Goal: Task Accomplishment & Management: Manage account settings

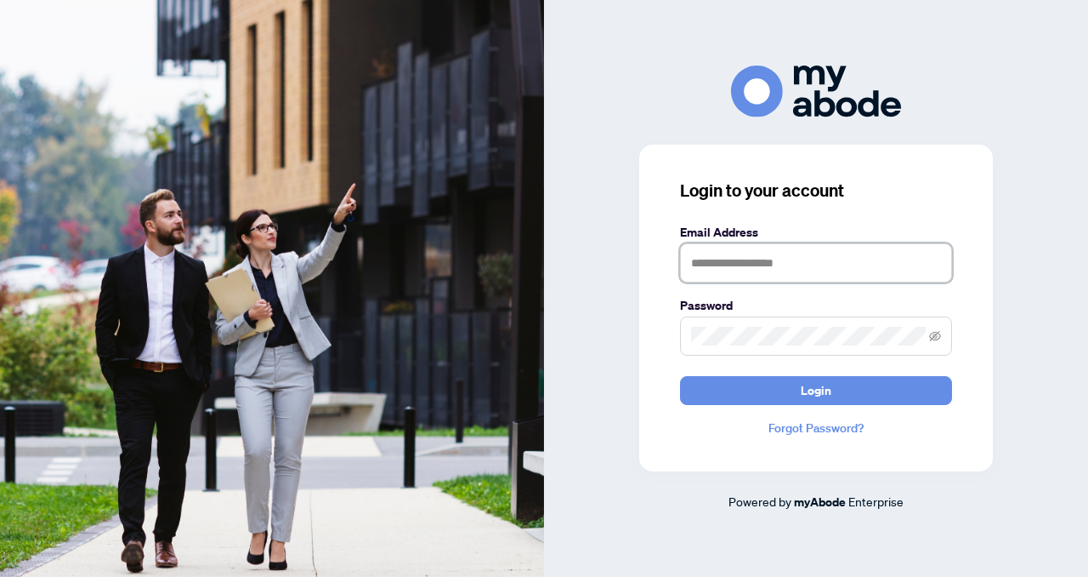
click at [759, 276] on input "text" at bounding box center [816, 262] width 272 height 39
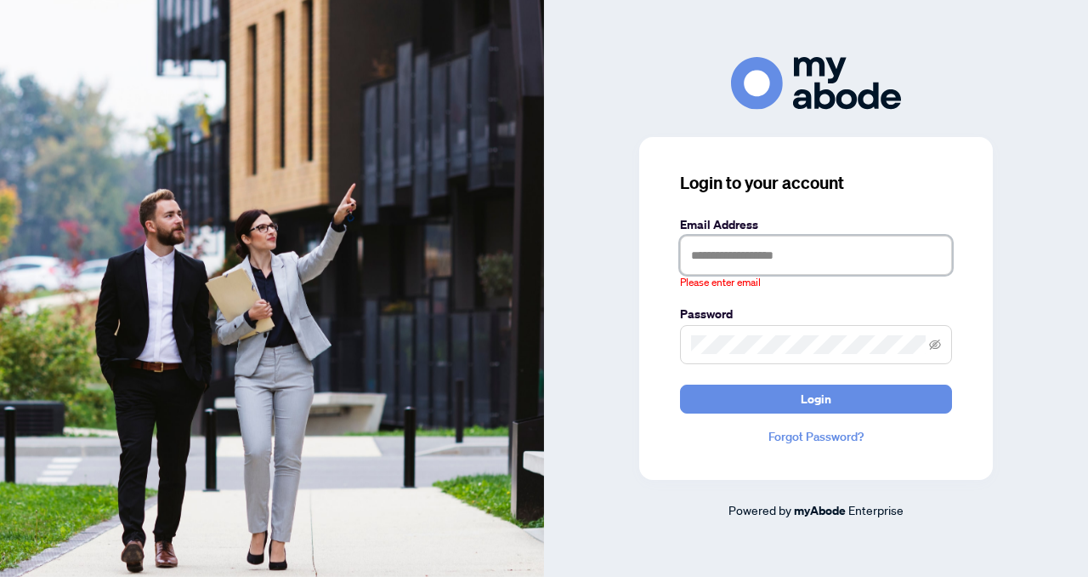
type input "**********"
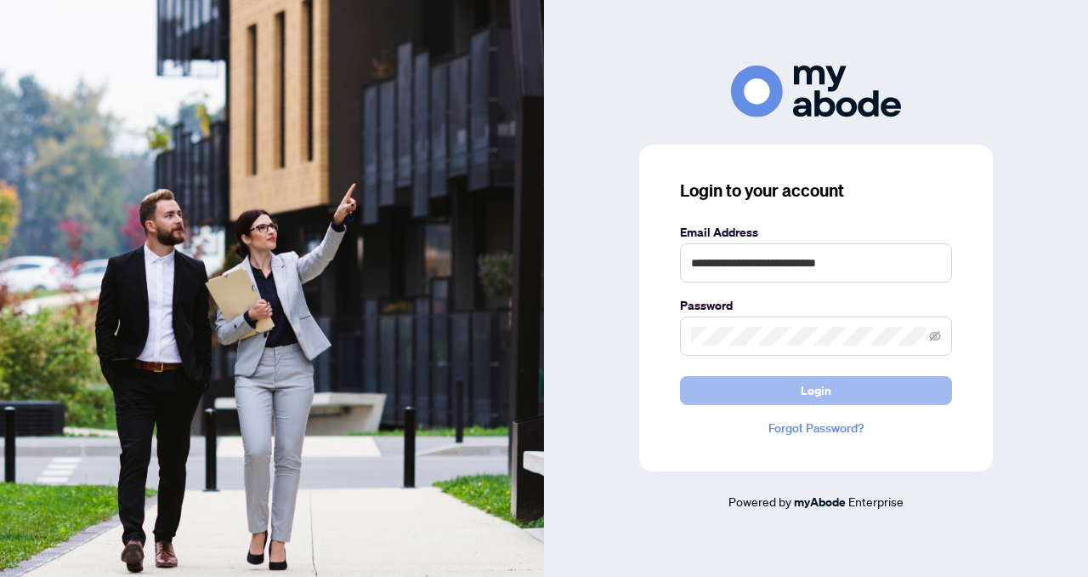
click at [824, 396] on span "Login" at bounding box center [816, 390] width 31 height 27
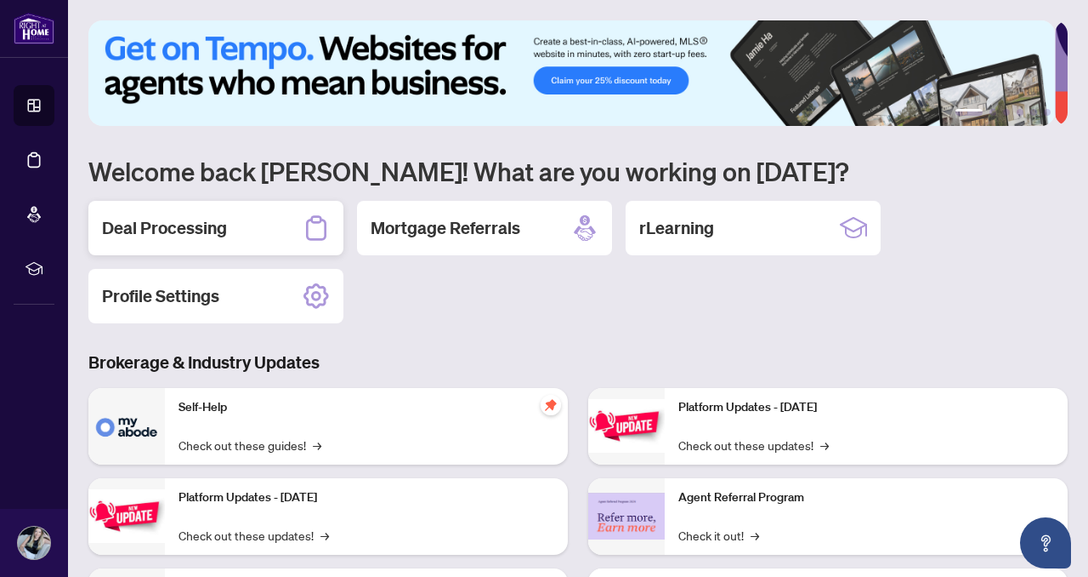
click at [167, 219] on h2 "Deal Processing" at bounding box center [164, 228] width 125 height 24
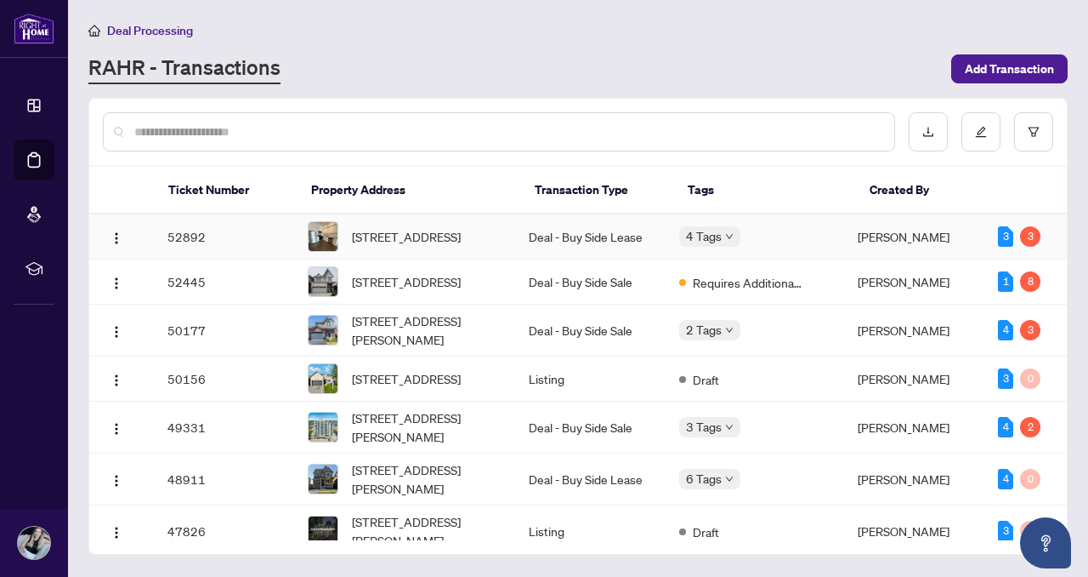
scroll to position [3, 0]
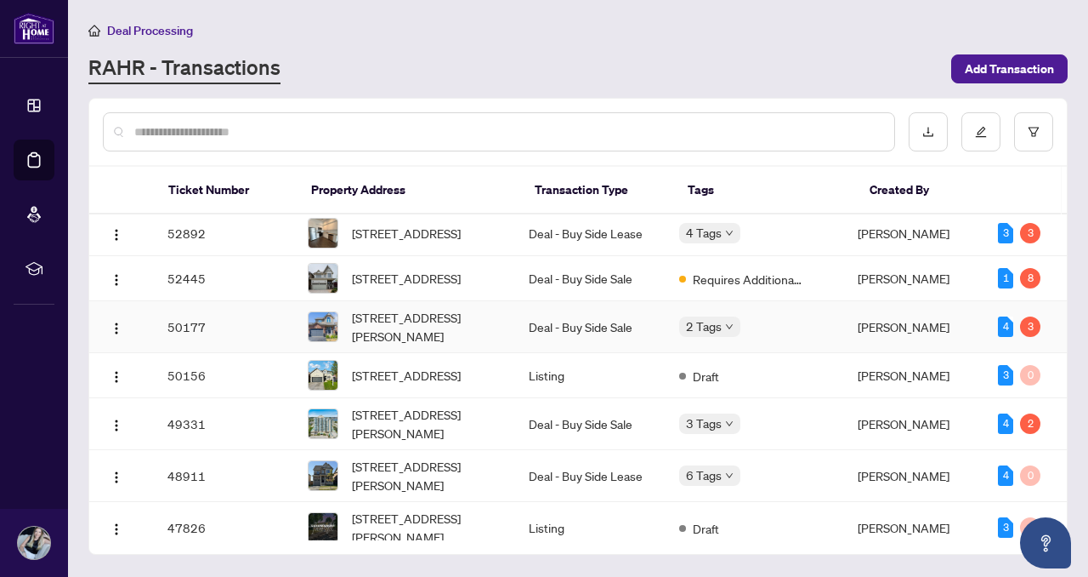
click at [428, 344] on span "[STREET_ADDRESS][PERSON_NAME]" at bounding box center [427, 326] width 150 height 37
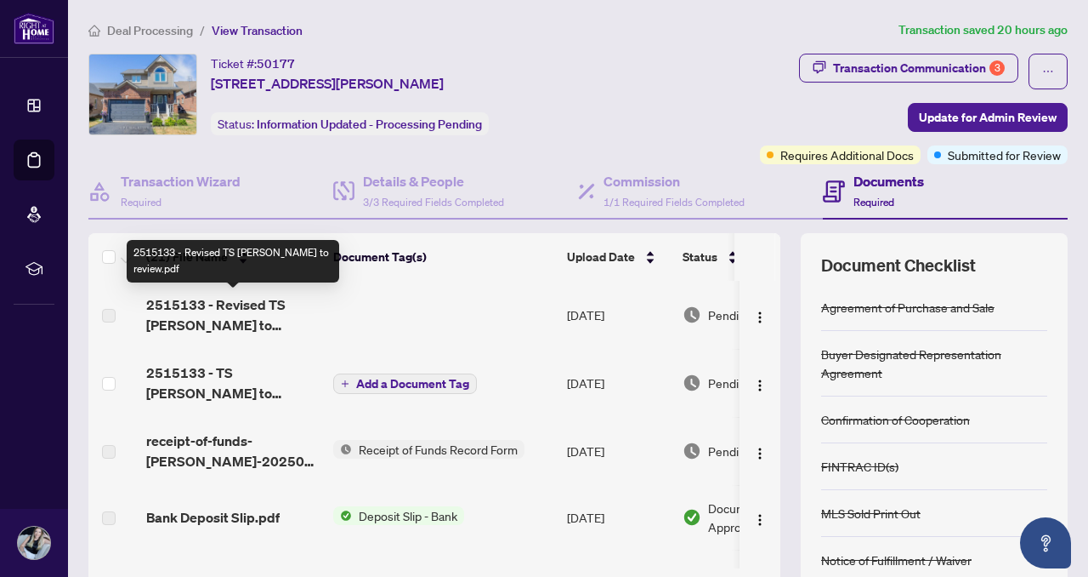
click at [230, 311] on span "2515133 - Revised TS [PERSON_NAME] to review.pdf" at bounding box center [232, 314] width 173 height 41
click at [220, 300] on span "2515133 - Revised TS [PERSON_NAME] to review.pdf" at bounding box center [232, 314] width 173 height 41
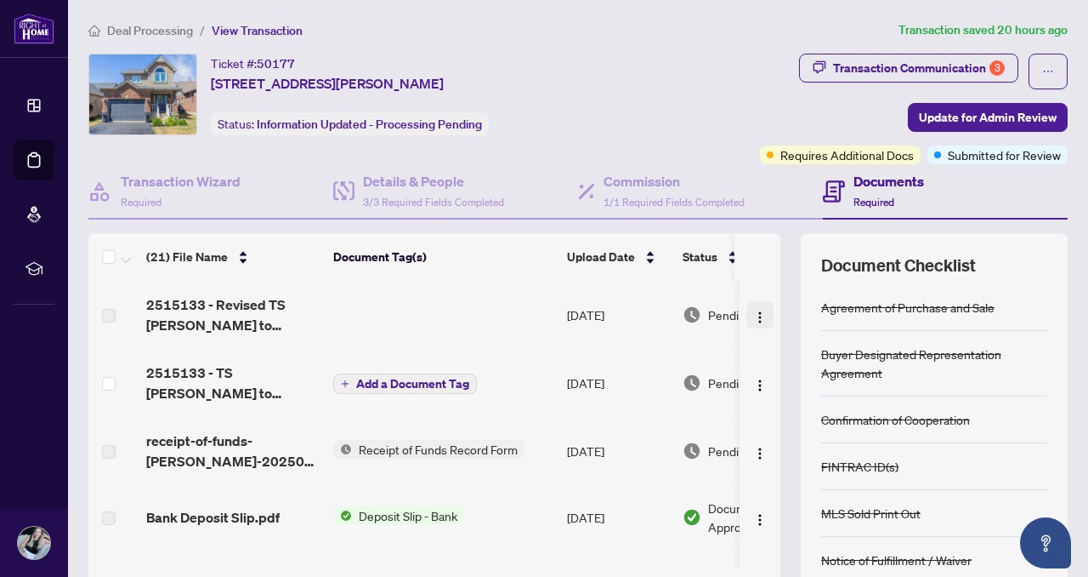
click at [753, 314] on img "button" at bounding box center [760, 317] width 14 height 14
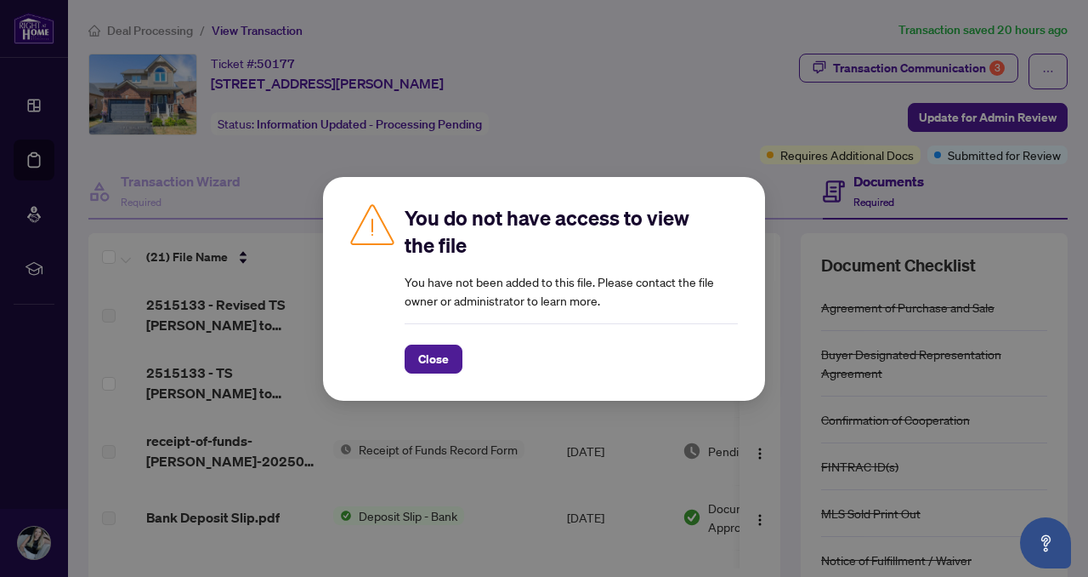
click at [423, 354] on span "Close" at bounding box center [433, 358] width 31 height 27
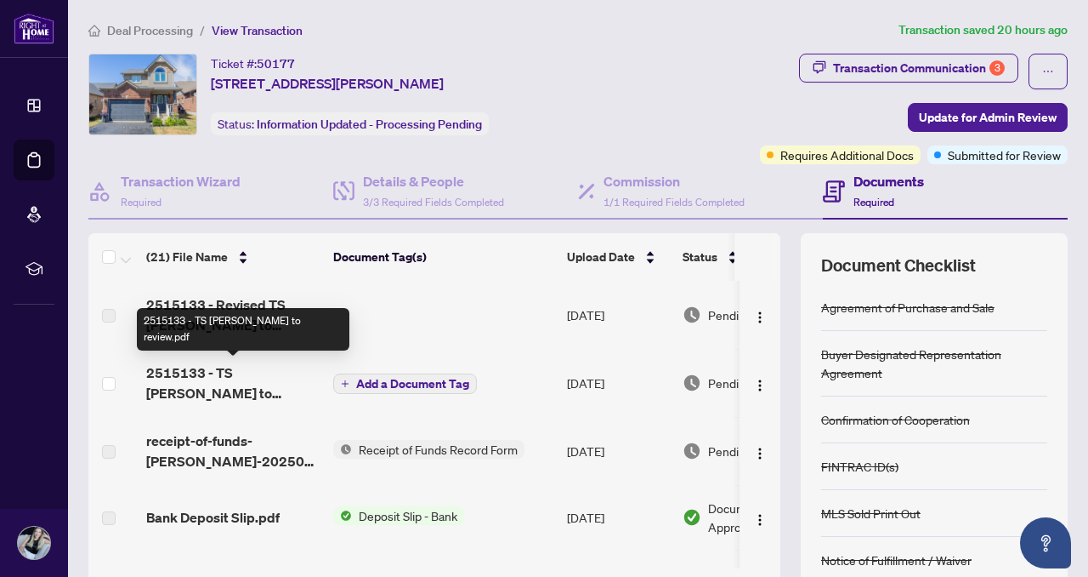
click at [236, 373] on span "2515133 - TS [PERSON_NAME] to review.pdf" at bounding box center [232, 382] width 173 height 41
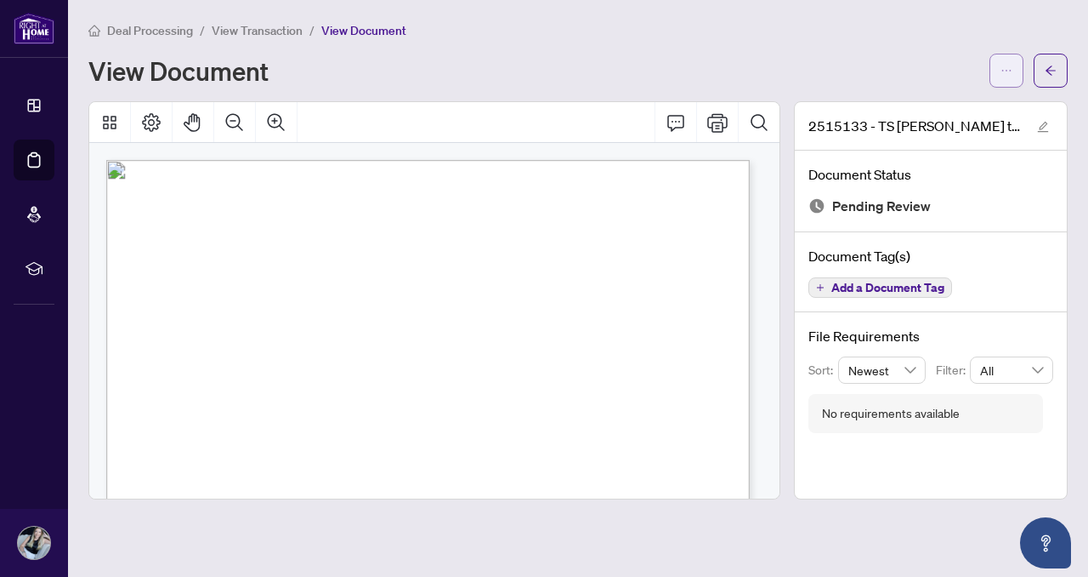
click at [1001, 72] on icon "ellipsis" at bounding box center [1007, 71] width 12 height 12
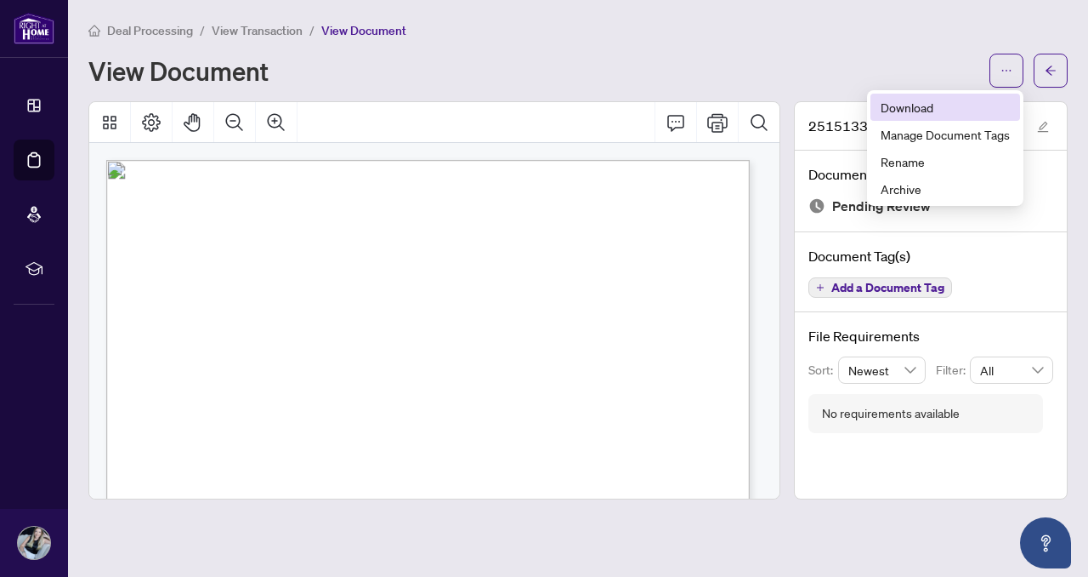
click at [930, 105] on span "Download" at bounding box center [945, 107] width 129 height 19
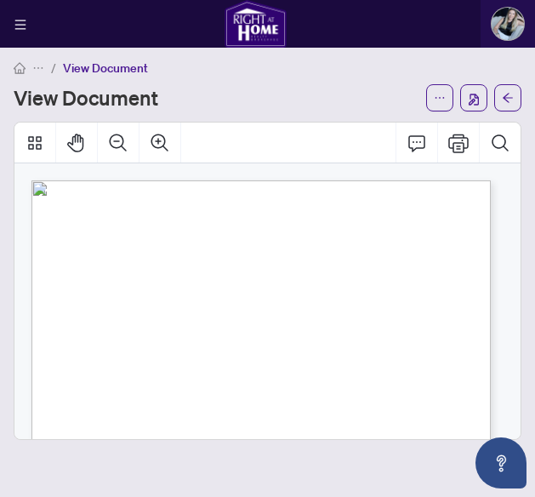
click at [0, 101] on html "Dashboard Deal Processing Mortgage Referrals rLearning [PERSON_NAME] [PERSON_NA…" at bounding box center [267, 248] width 535 height 497
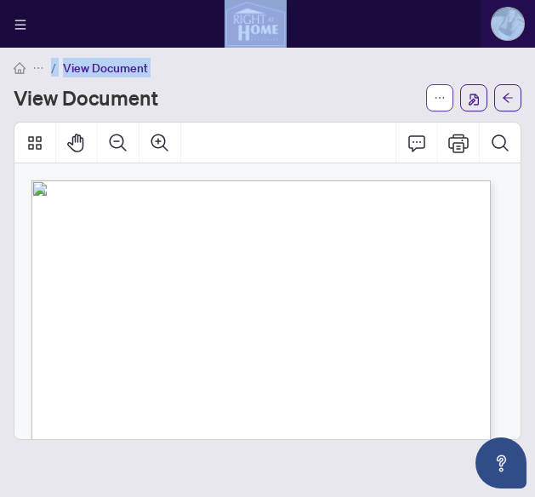
click at [438, 99] on icon "ellipsis" at bounding box center [440, 98] width 12 height 12
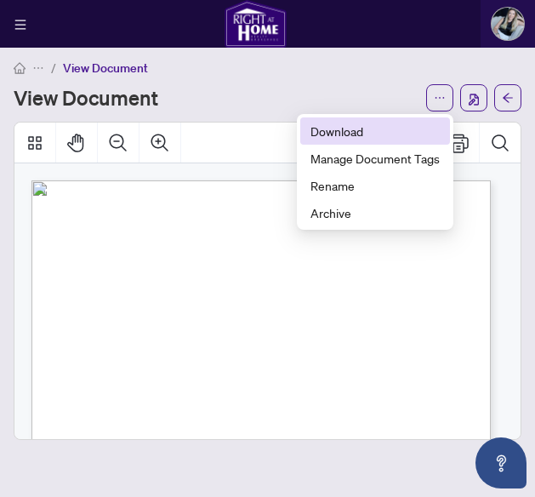
click at [400, 139] on span "Download" at bounding box center [374, 131] width 129 height 19
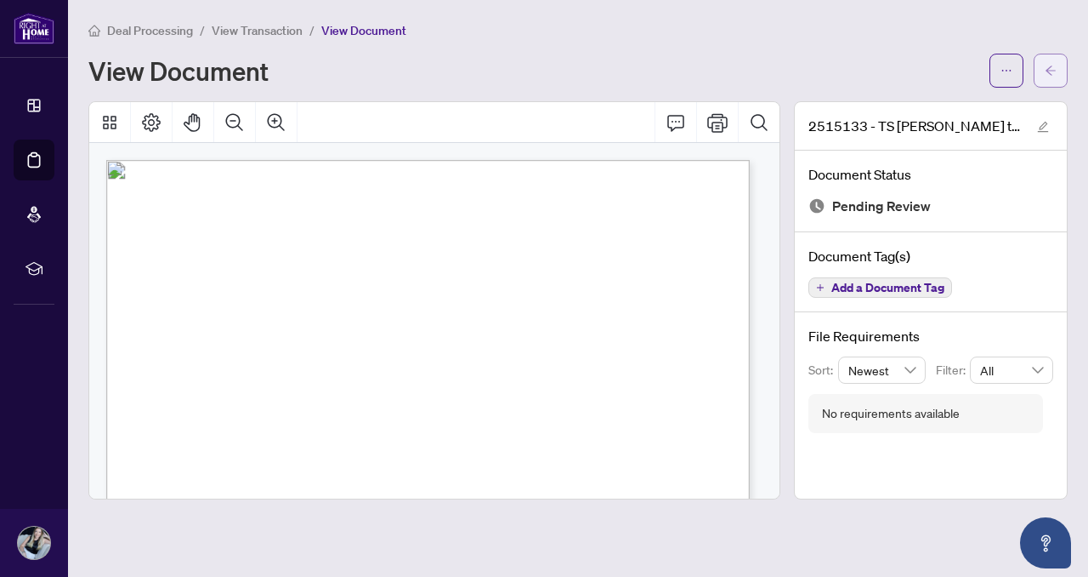
click at [1049, 71] on icon "arrow-left" at bounding box center [1051, 71] width 12 height 12
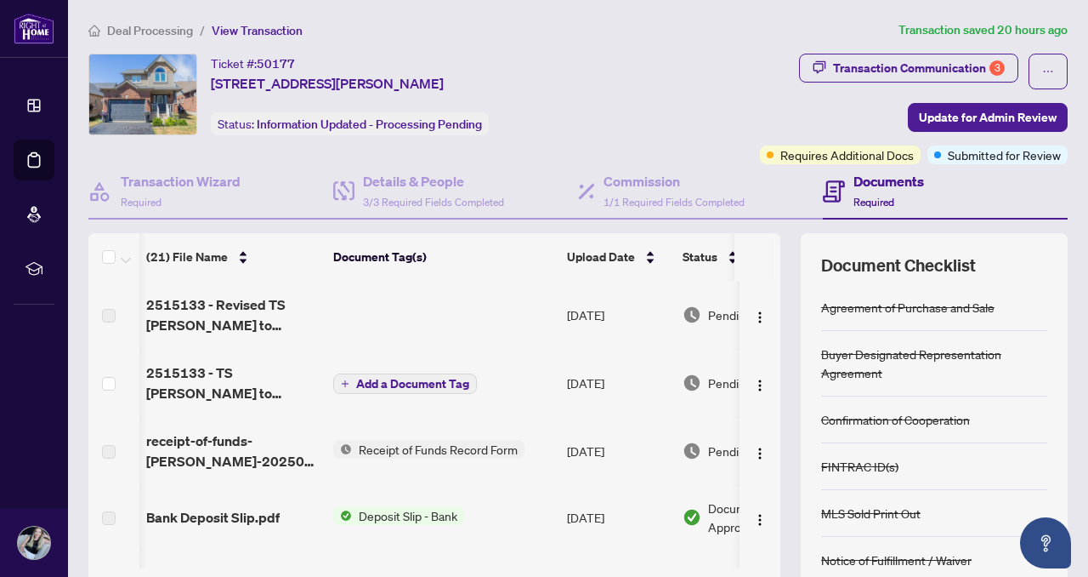
scroll to position [0, 99]
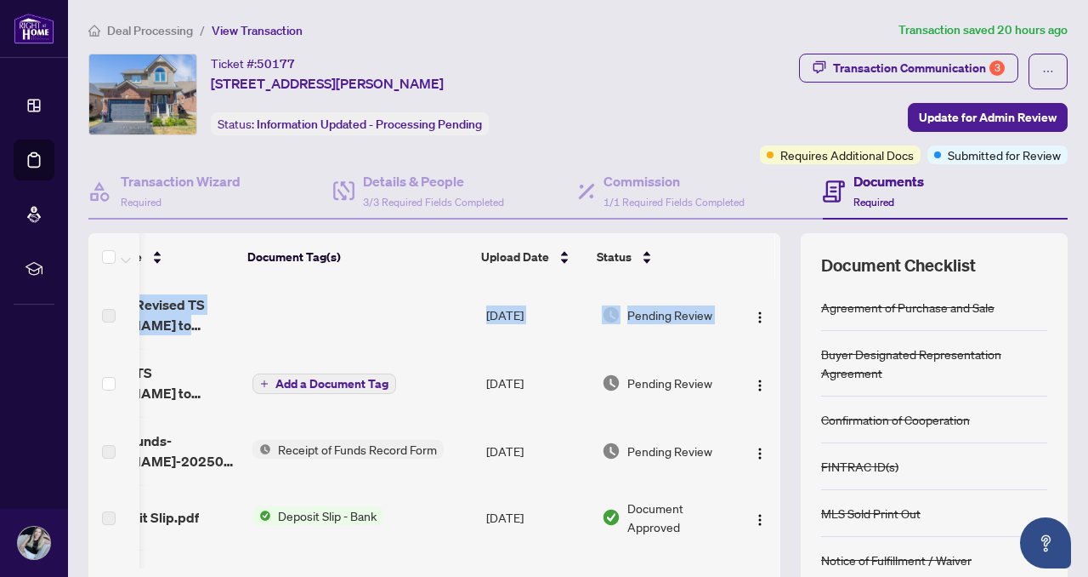
drag, startPoint x: 768, startPoint y: 311, endPoint x: 768, endPoint y: 327, distance: 16.2
click at [768, 327] on div "(21) File Name Document Tag(s) Upload Date Status 2515133 - Revised TS [PERSON_…" at bounding box center [578, 441] width 980 height 417
click at [740, 245] on th at bounding box center [755, 257] width 41 height 48
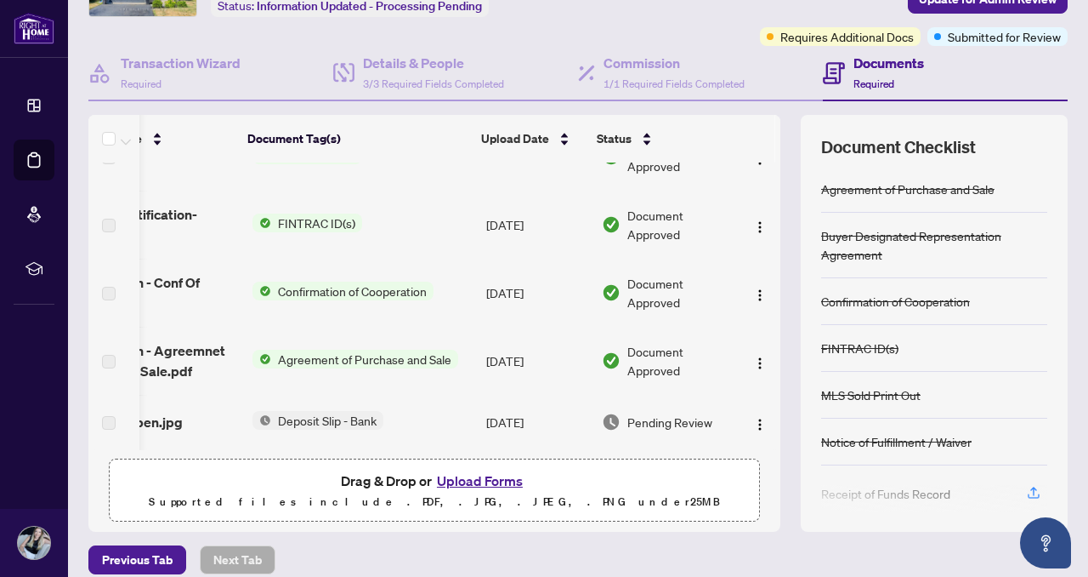
scroll to position [134, 0]
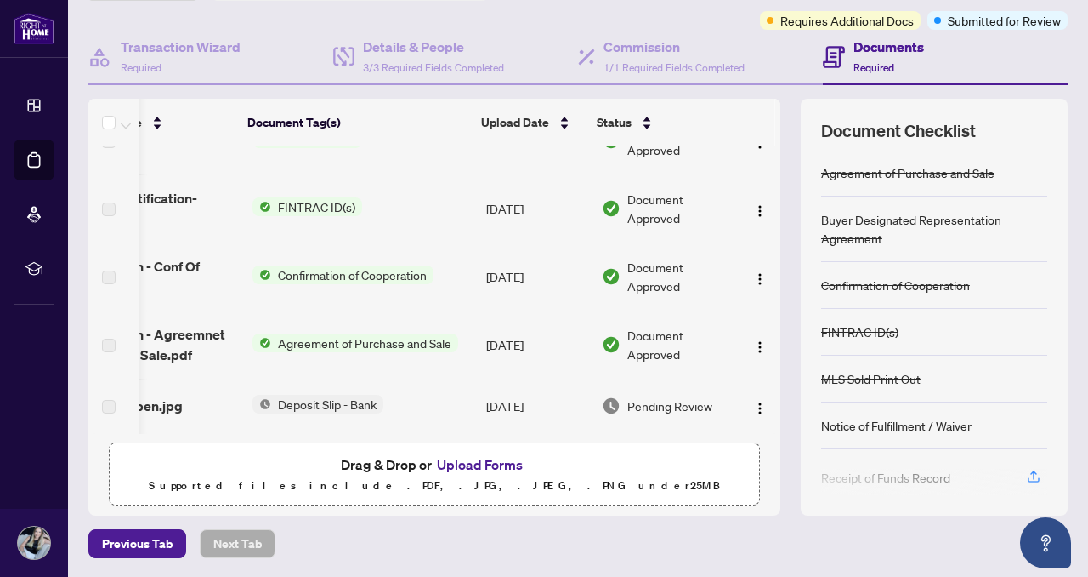
click at [475, 462] on button "Upload Forms" at bounding box center [480, 464] width 96 height 22
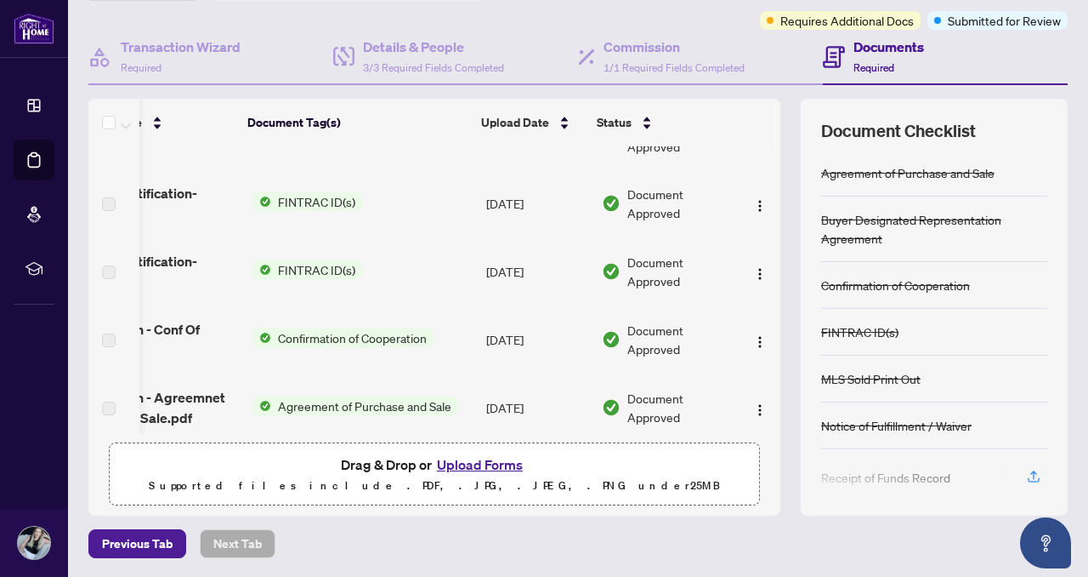
scroll to position [0, 0]
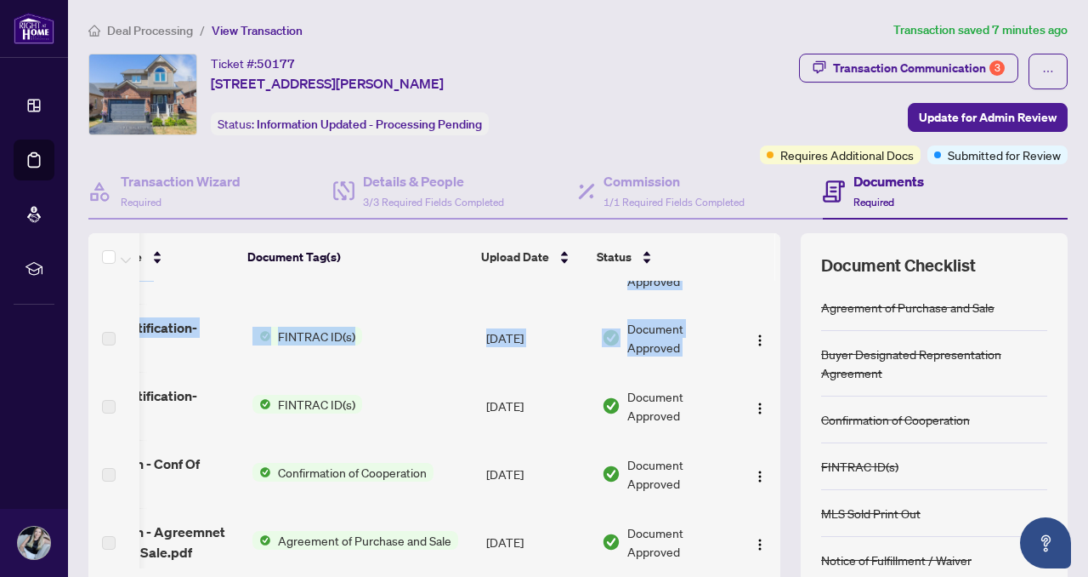
drag, startPoint x: 769, startPoint y: 510, endPoint x: 757, endPoint y: 326, distance: 184.9
click at [757, 326] on div "(22) File Name Document Tag(s) Upload Date Status TS [PERSON_NAME] to review .p…" at bounding box center [578, 441] width 980 height 417
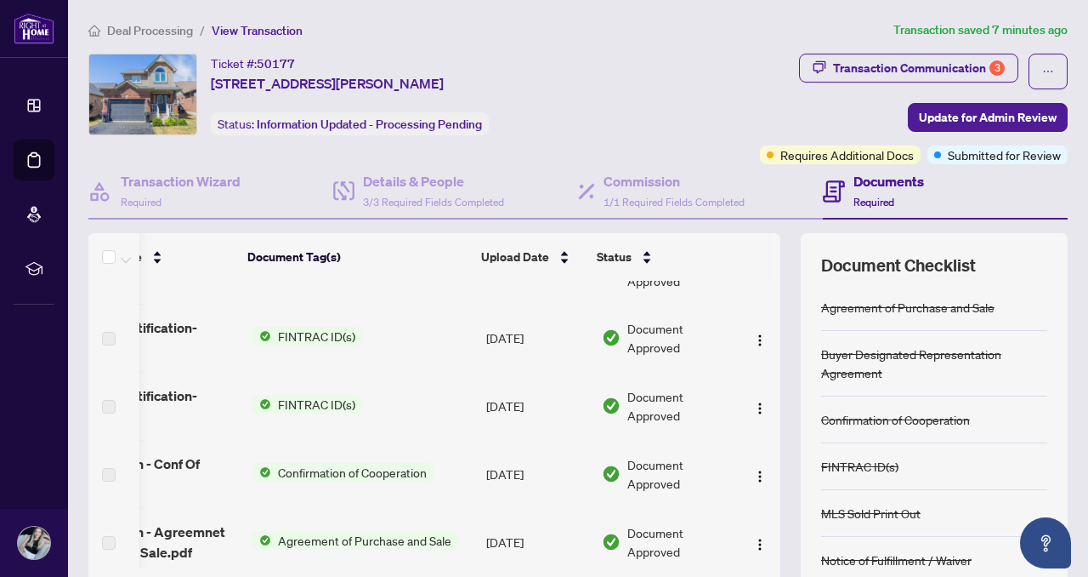
click at [742, 343] on td at bounding box center [760, 338] width 41 height 68
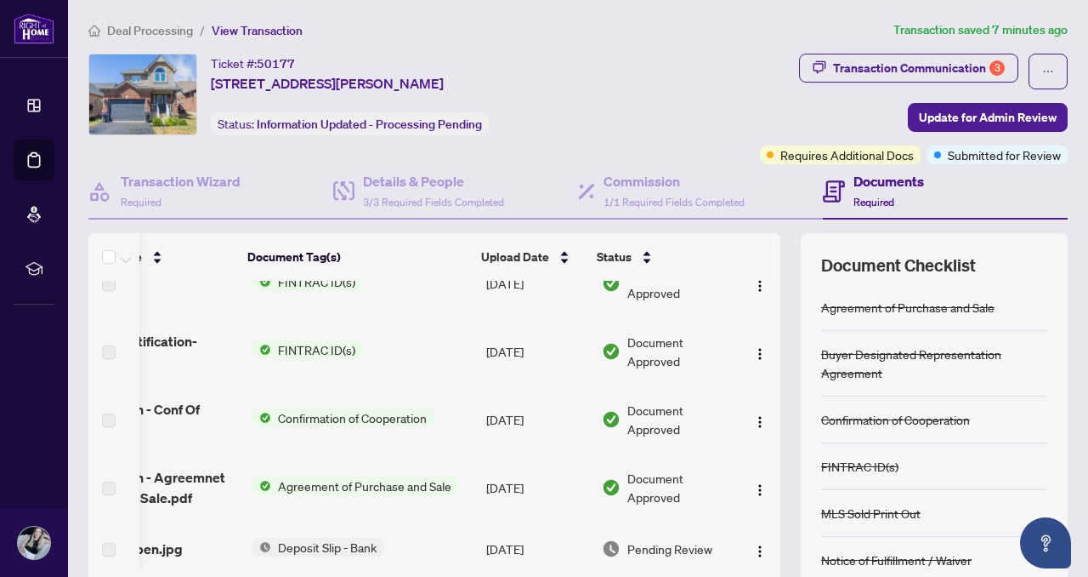
scroll to position [134, 0]
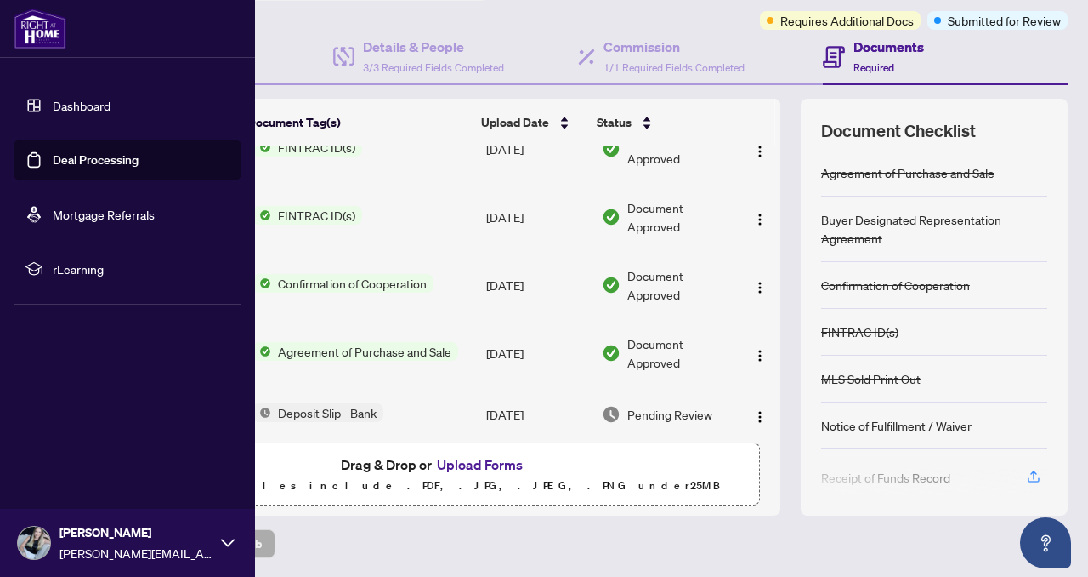
click at [77, 101] on link "Dashboard" at bounding box center [82, 105] width 58 height 15
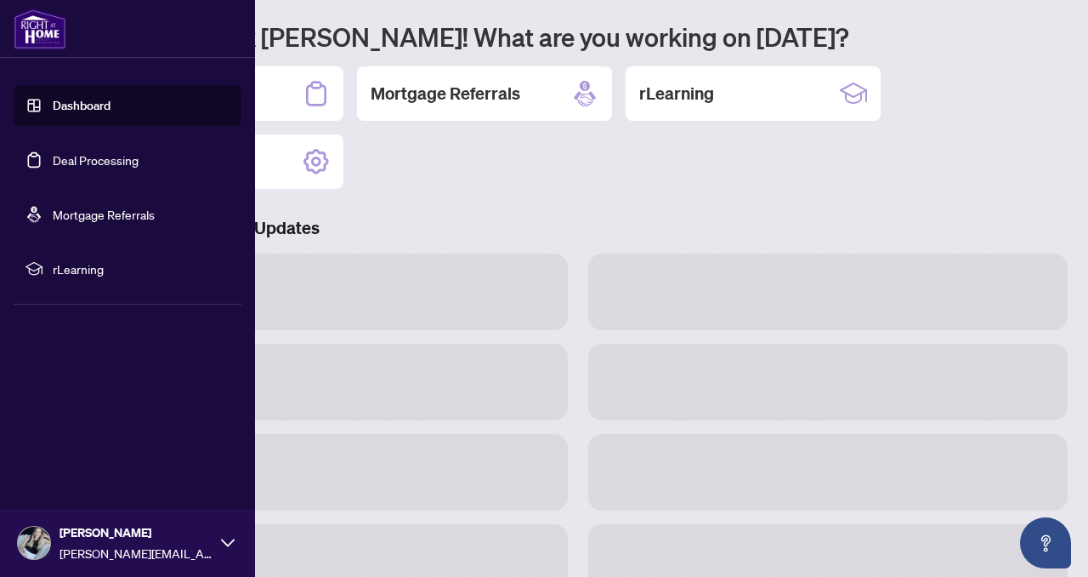
scroll to position [133, 0]
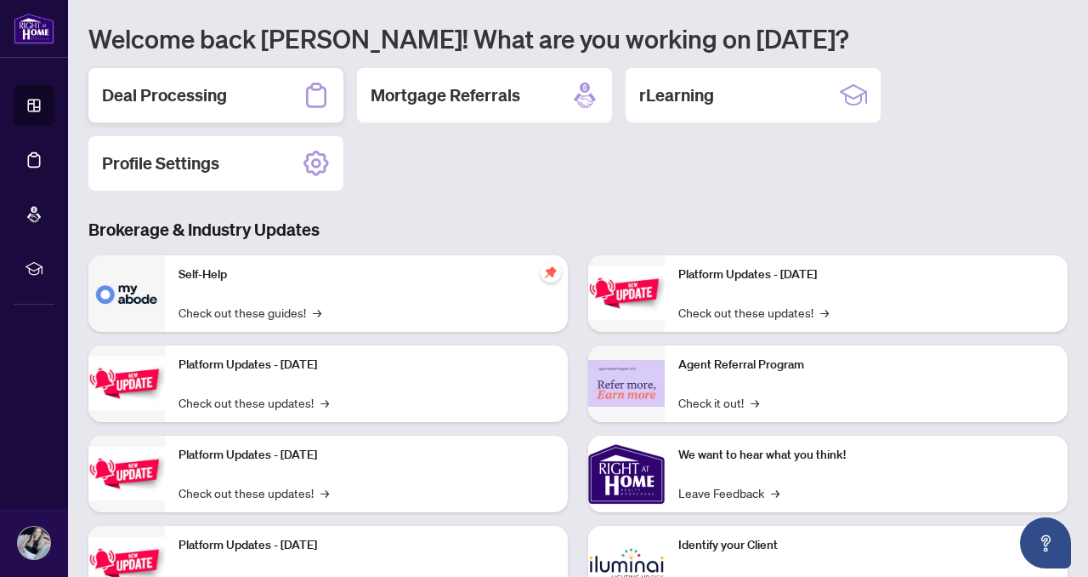
click at [191, 99] on h2 "Deal Processing" at bounding box center [164, 95] width 125 height 24
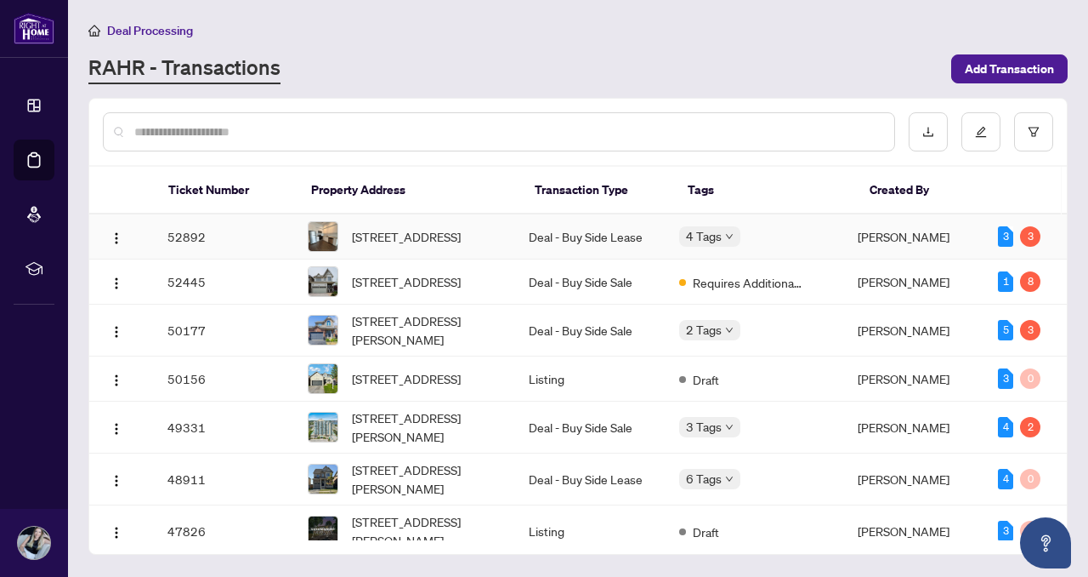
click at [390, 234] on span "[STREET_ADDRESS]" at bounding box center [406, 236] width 109 height 19
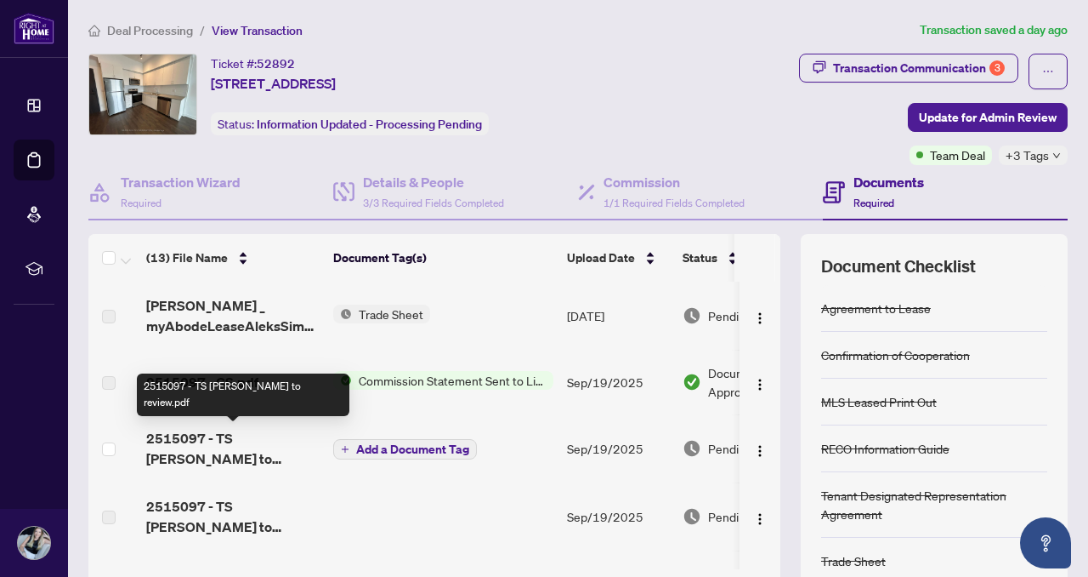
click at [198, 437] on span "2515097 - TS [PERSON_NAME] to review.pdf" at bounding box center [232, 448] width 173 height 41
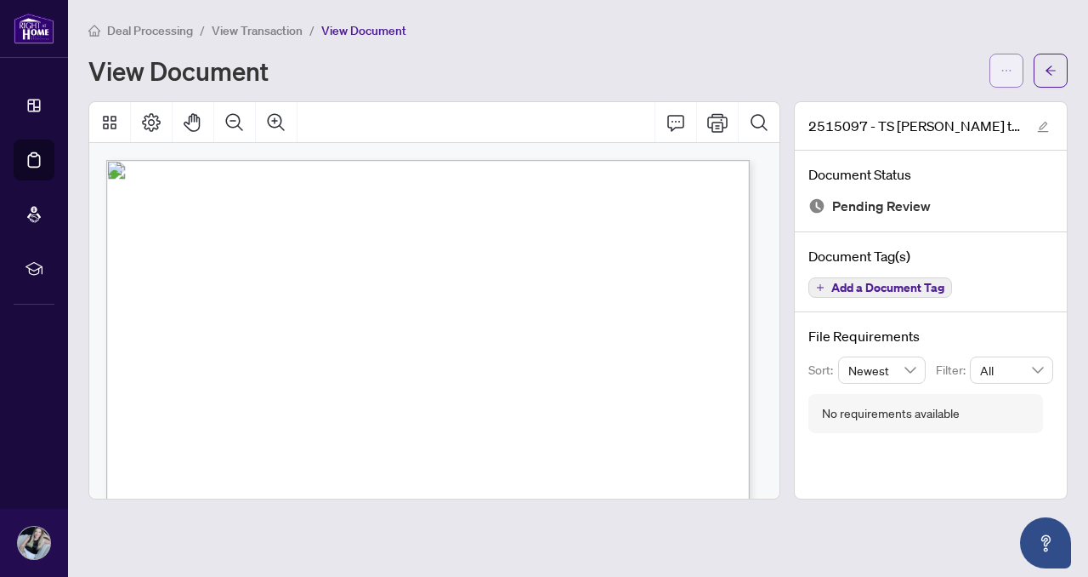
click at [1004, 75] on icon "ellipsis" at bounding box center [1007, 71] width 12 height 12
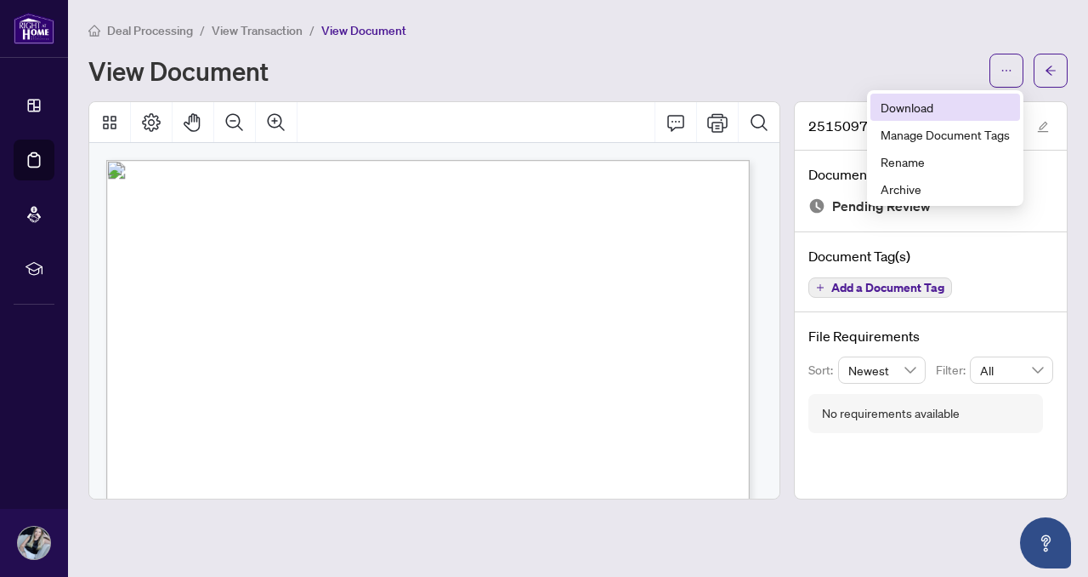
click at [891, 109] on span "Download" at bounding box center [945, 107] width 129 height 19
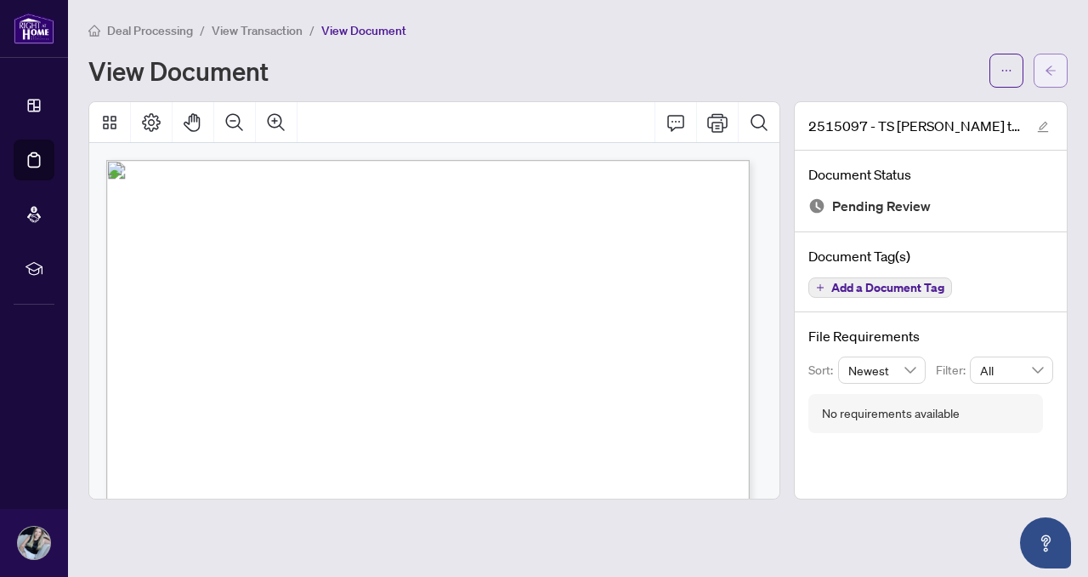
click at [1049, 71] on icon "arrow-left" at bounding box center [1051, 69] width 10 height 9
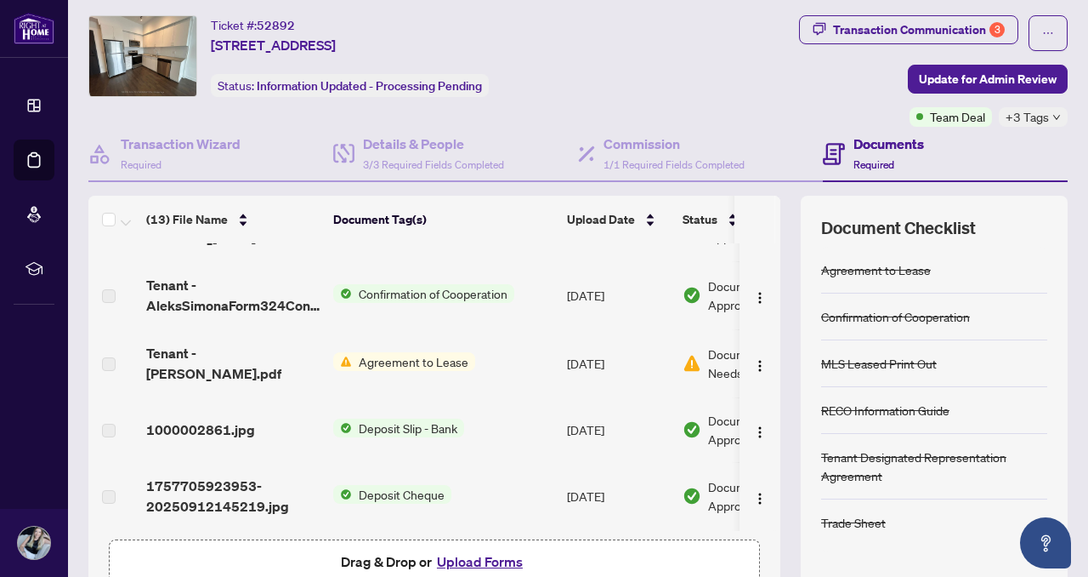
scroll to position [38, 0]
click at [473, 560] on button "Upload Forms" at bounding box center [480, 561] width 96 height 22
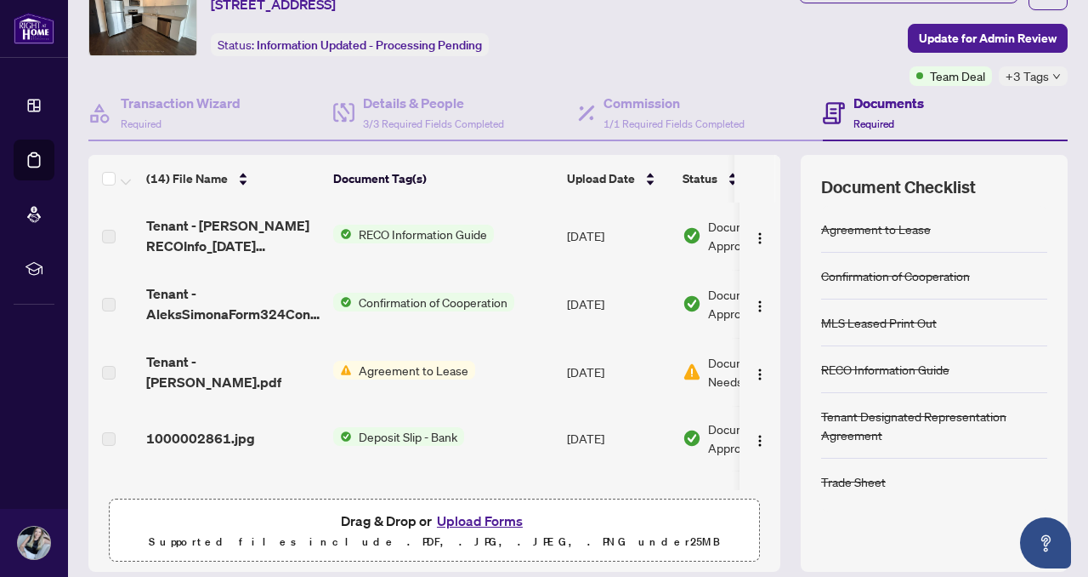
scroll to position [88, 0]
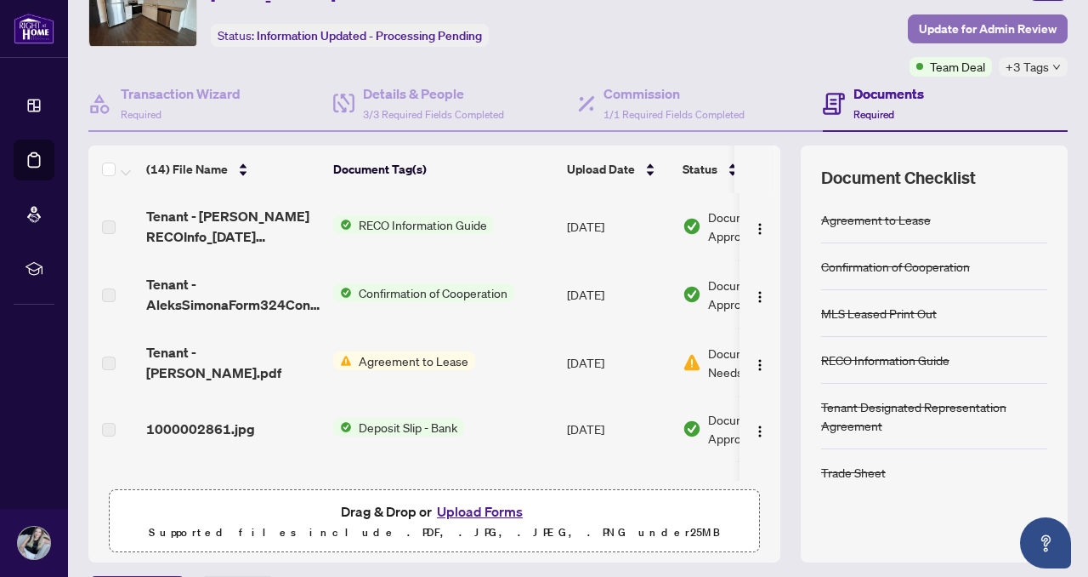
click at [1004, 28] on span "Update for Admin Review" at bounding box center [988, 28] width 138 height 27
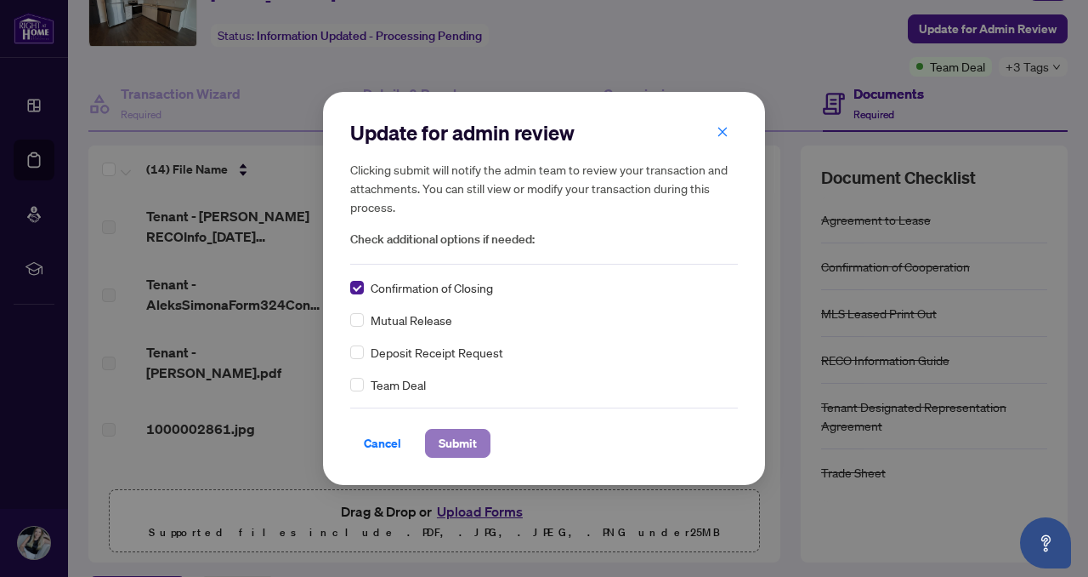
click at [455, 441] on span "Submit" at bounding box center [458, 442] width 38 height 27
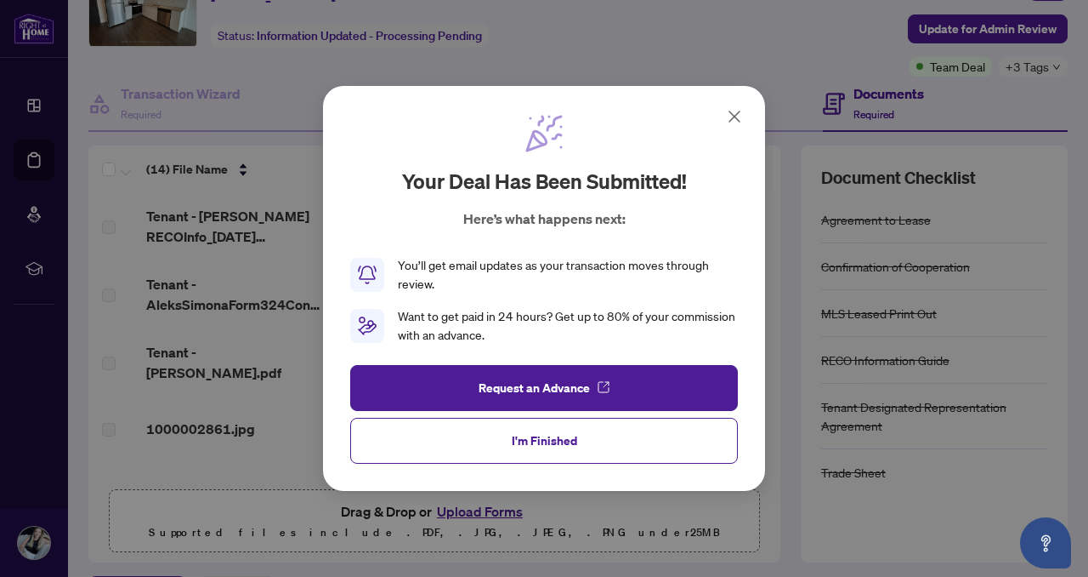
click at [726, 117] on icon at bounding box center [735, 116] width 20 height 20
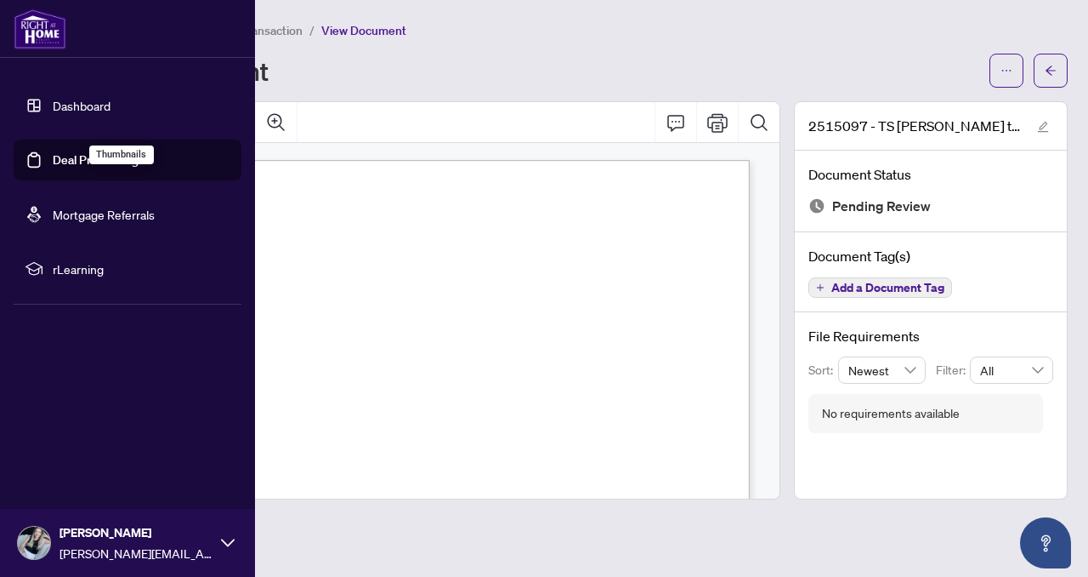
click at [60, 106] on link "Dashboard" at bounding box center [82, 105] width 58 height 15
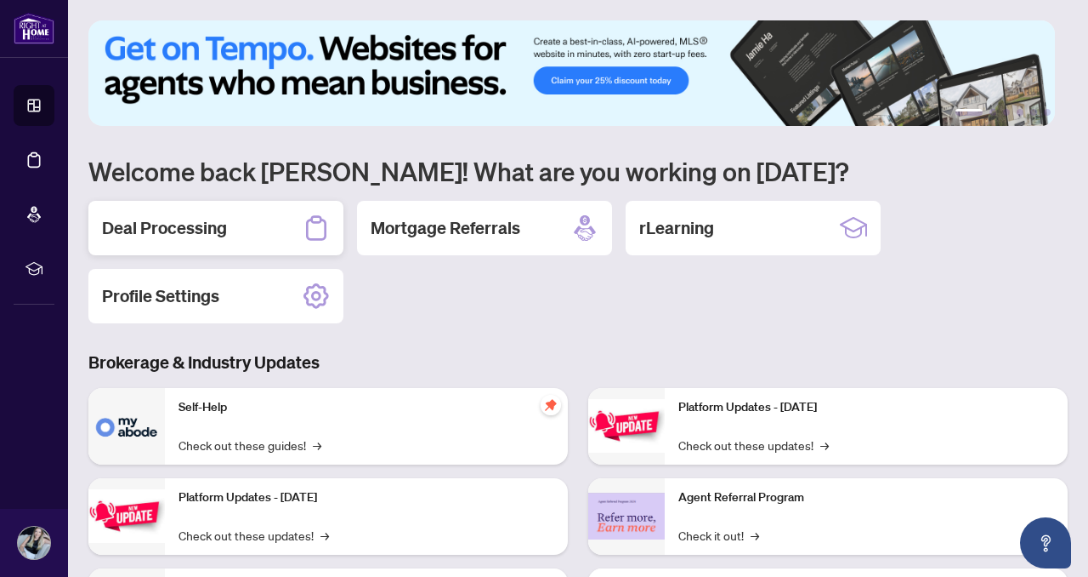
click at [228, 235] on div "Deal Processing" at bounding box center [215, 228] width 255 height 54
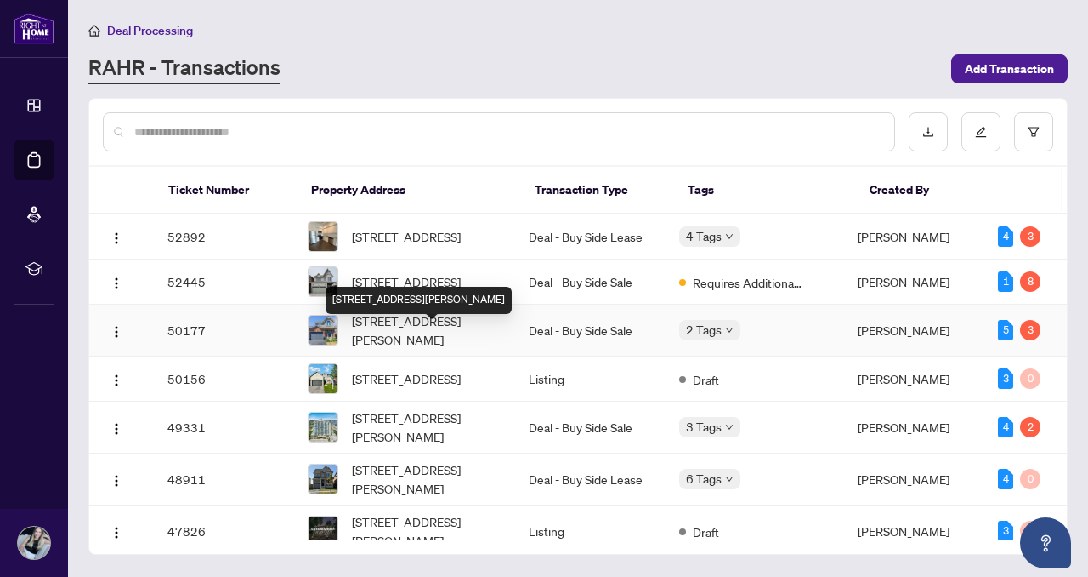
click at [384, 343] on span "[STREET_ADDRESS][PERSON_NAME]" at bounding box center [427, 329] width 150 height 37
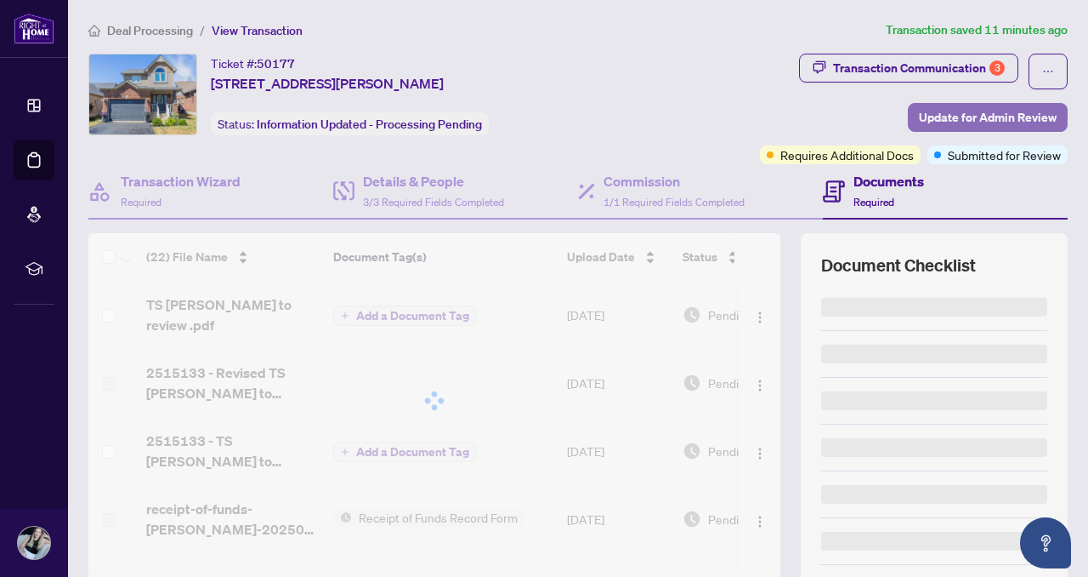
click at [995, 110] on span "Update for Admin Review" at bounding box center [988, 117] width 138 height 27
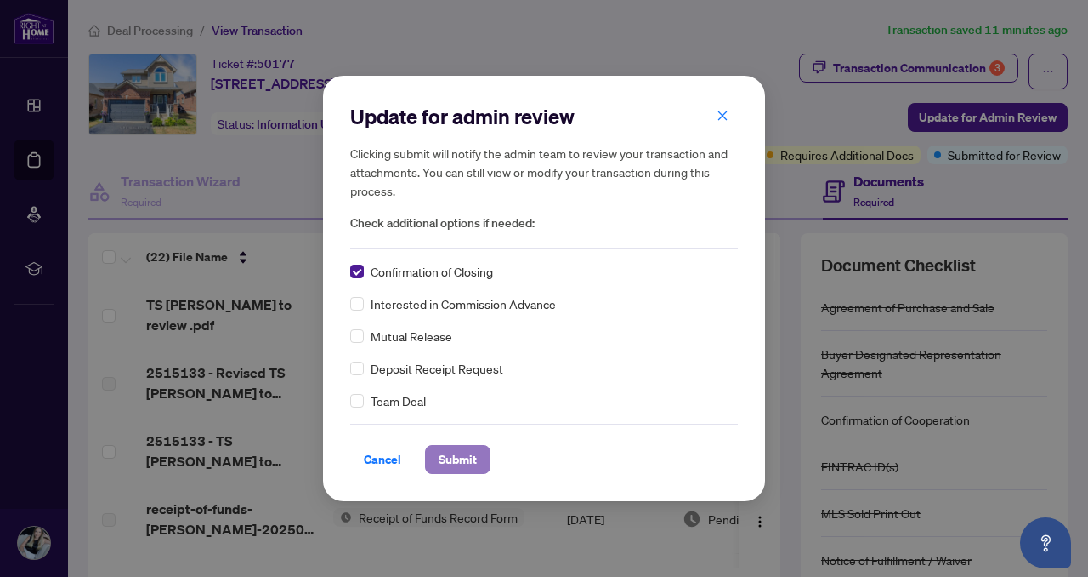
click at [445, 453] on span "Submit" at bounding box center [458, 459] width 38 height 27
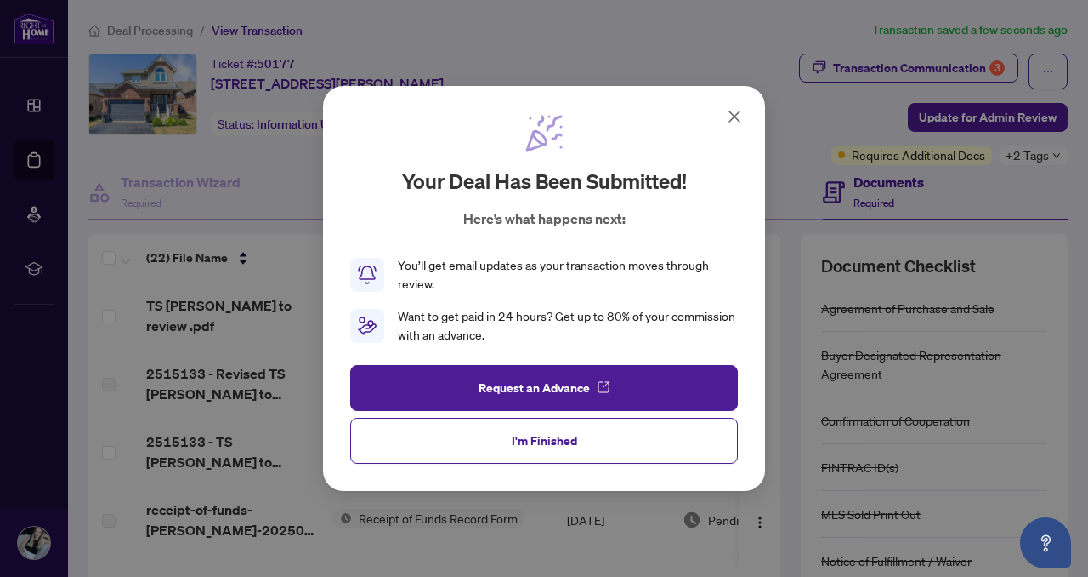
click at [730, 114] on icon at bounding box center [735, 116] width 20 height 20
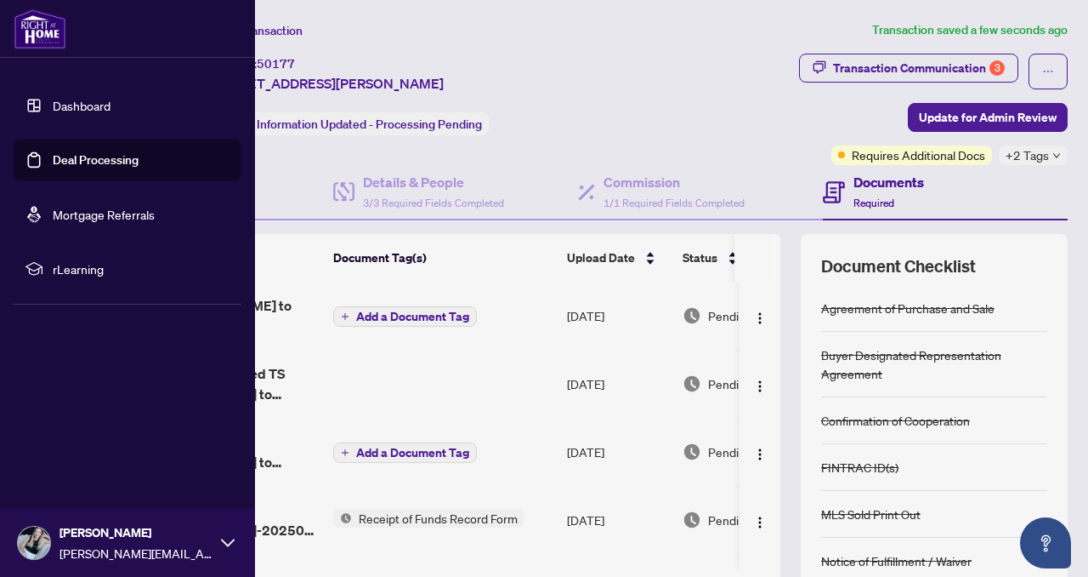
click at [60, 98] on link "Dashboard" at bounding box center [82, 105] width 58 height 15
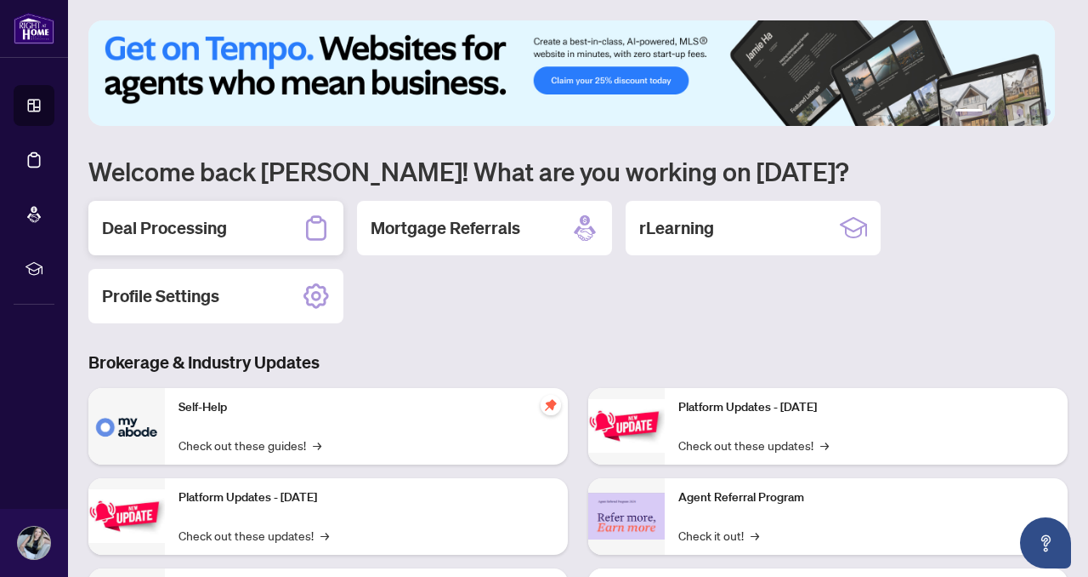
click at [236, 230] on div "Deal Processing" at bounding box center [215, 228] width 255 height 54
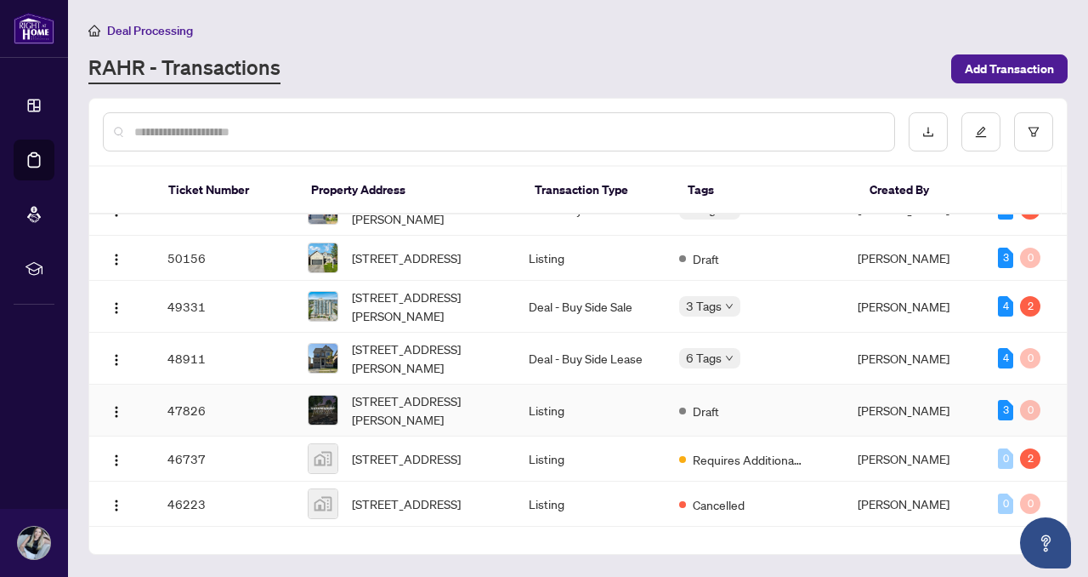
scroll to position [121, 0]
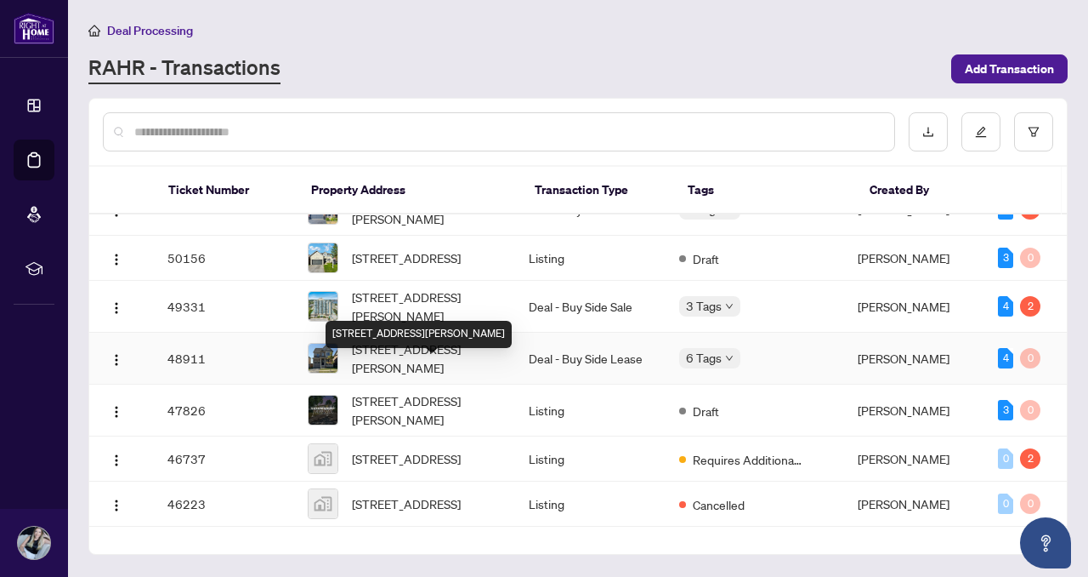
click at [379, 377] on span "[STREET_ADDRESS][PERSON_NAME]" at bounding box center [427, 357] width 150 height 37
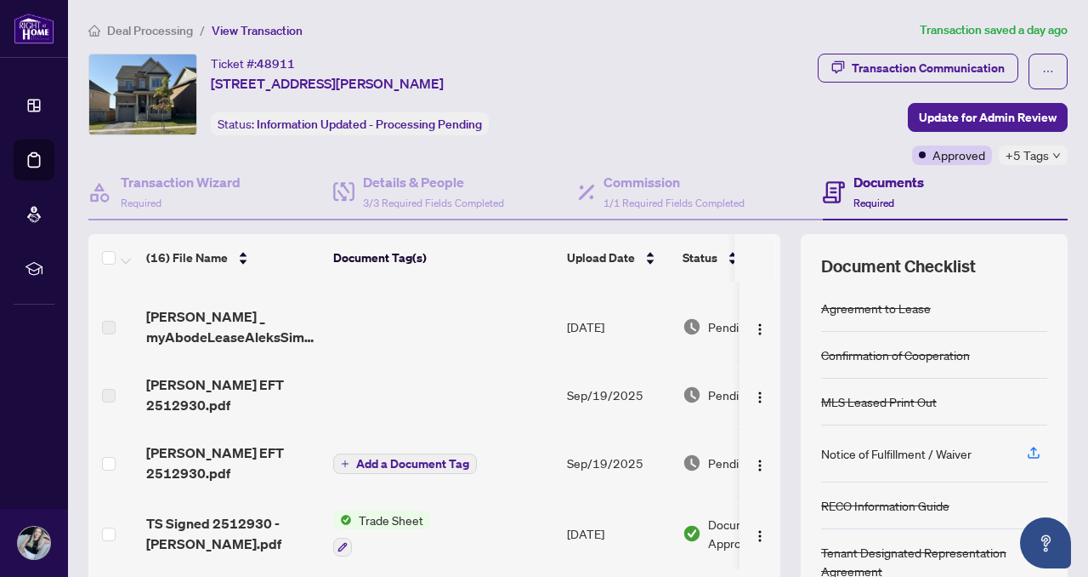
scroll to position [44, 0]
click at [212, 441] on span "[PERSON_NAME] EFT 2512930.pdf" at bounding box center [232, 461] width 173 height 41
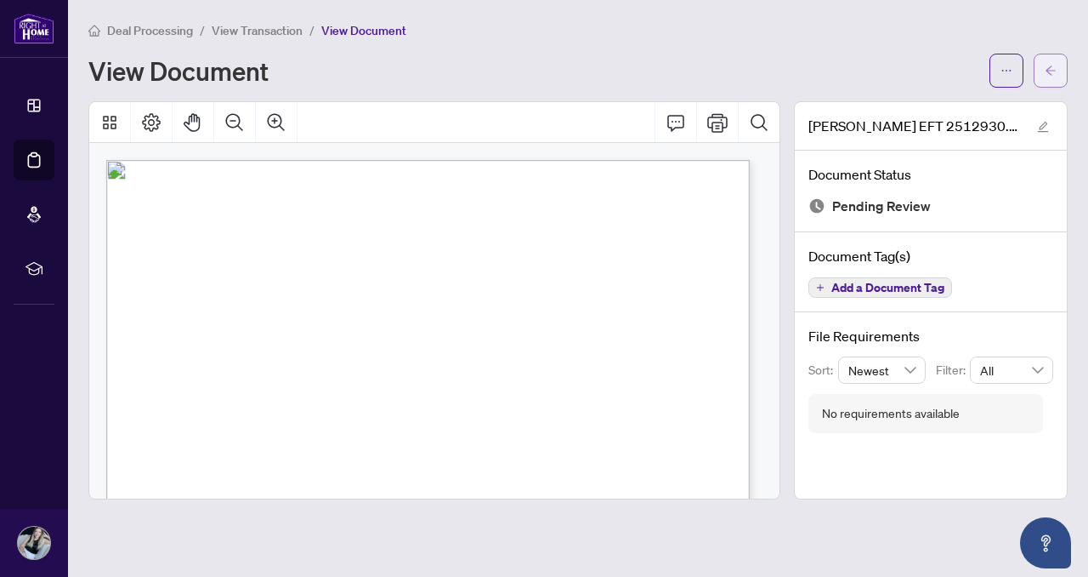
click at [1041, 71] on button "button" at bounding box center [1051, 71] width 34 height 34
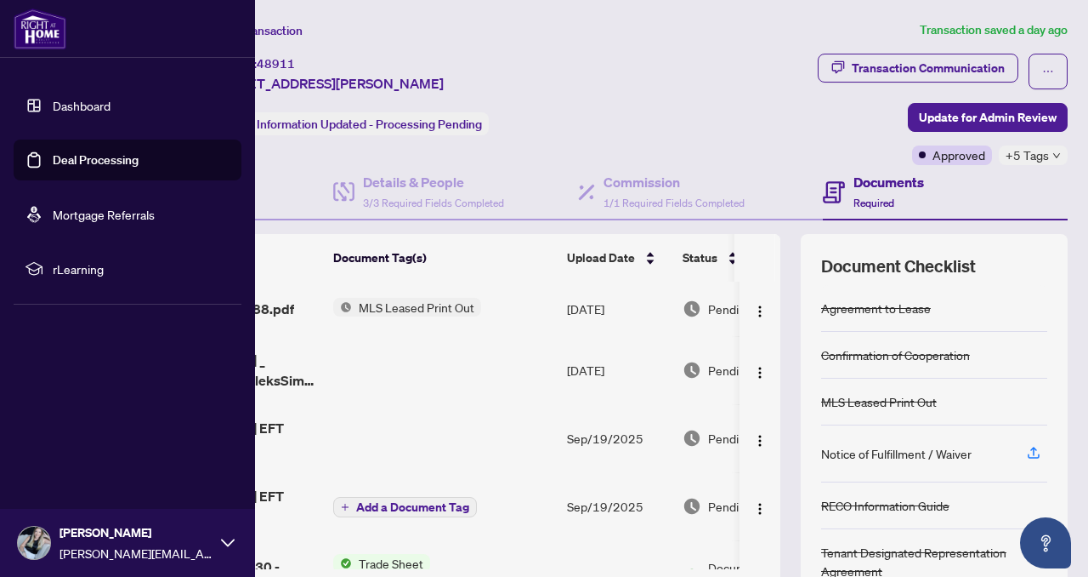
click at [81, 107] on link "Dashboard" at bounding box center [82, 105] width 58 height 15
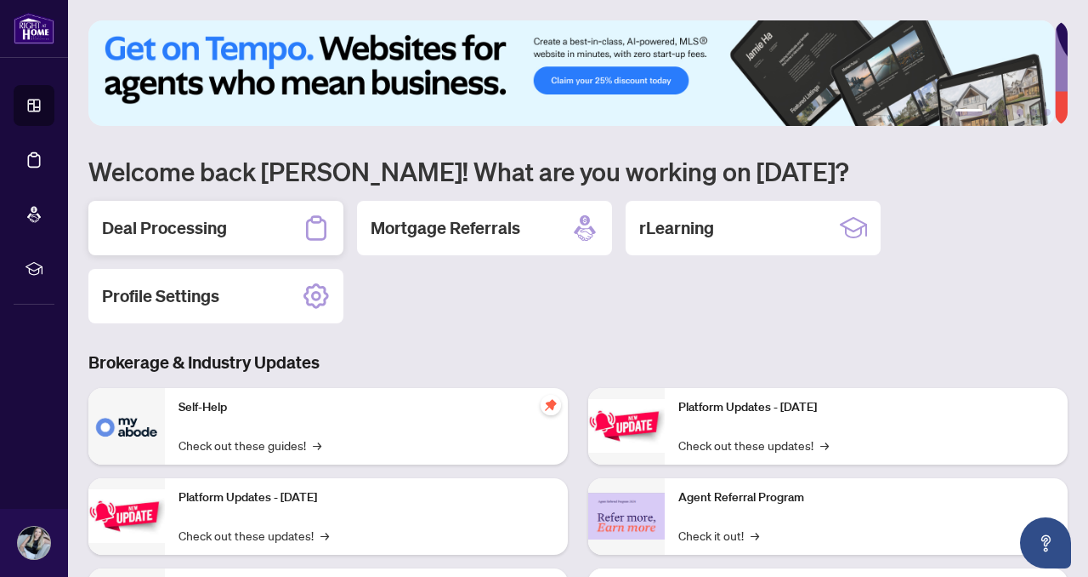
click at [224, 219] on h2 "Deal Processing" at bounding box center [164, 228] width 125 height 24
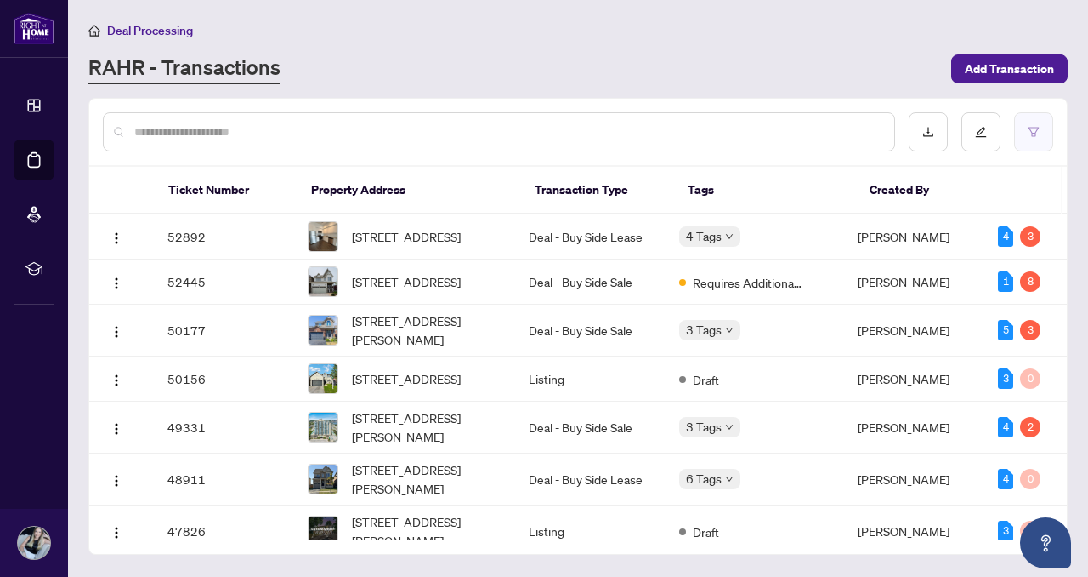
click at [1032, 129] on icon "filter" at bounding box center [1034, 131] width 10 height 9
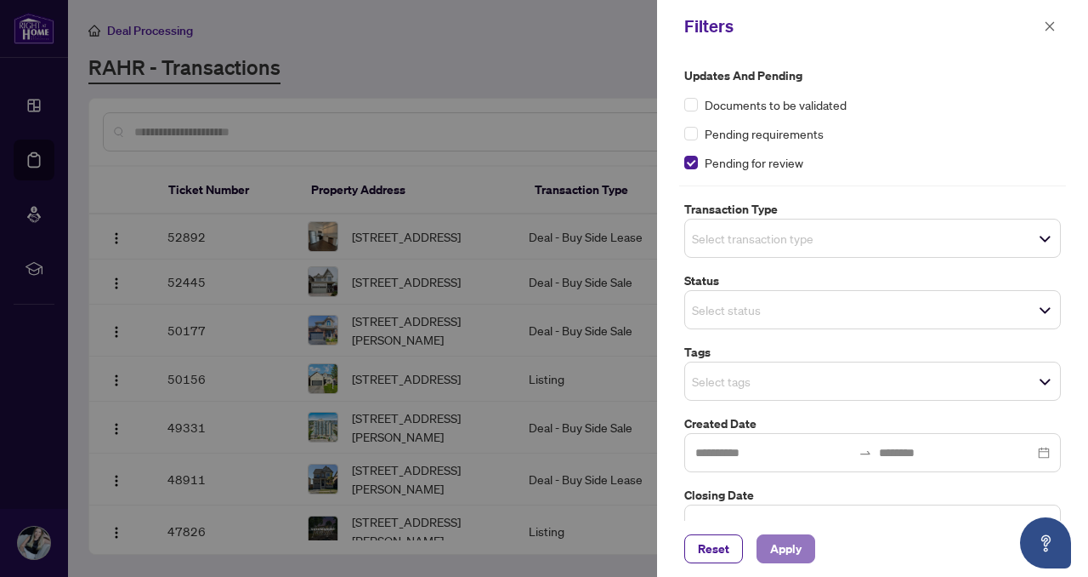
click at [791, 547] on span "Apply" at bounding box center [785, 548] width 31 height 27
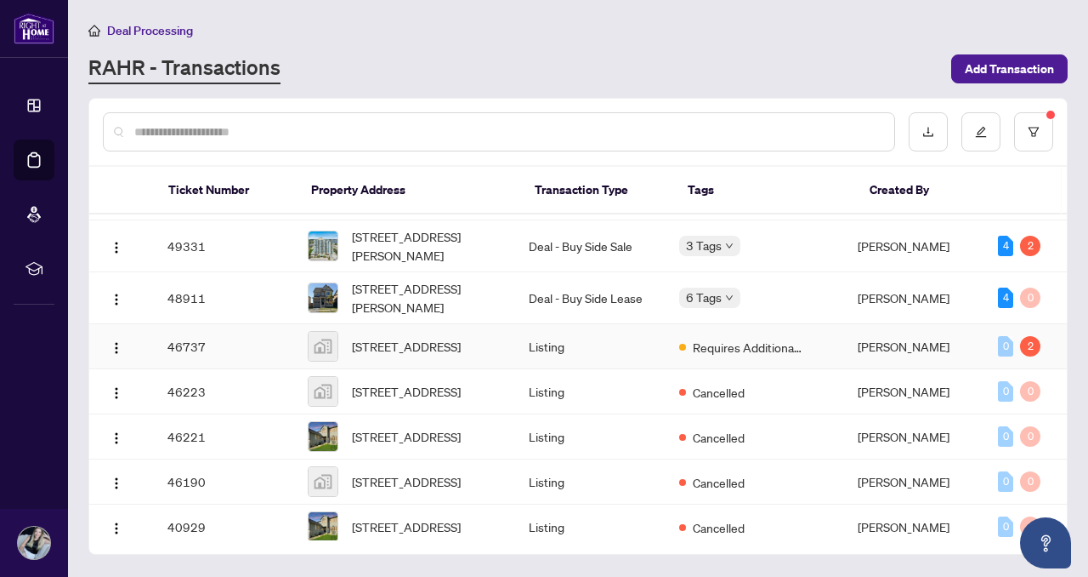
scroll to position [139, 0]
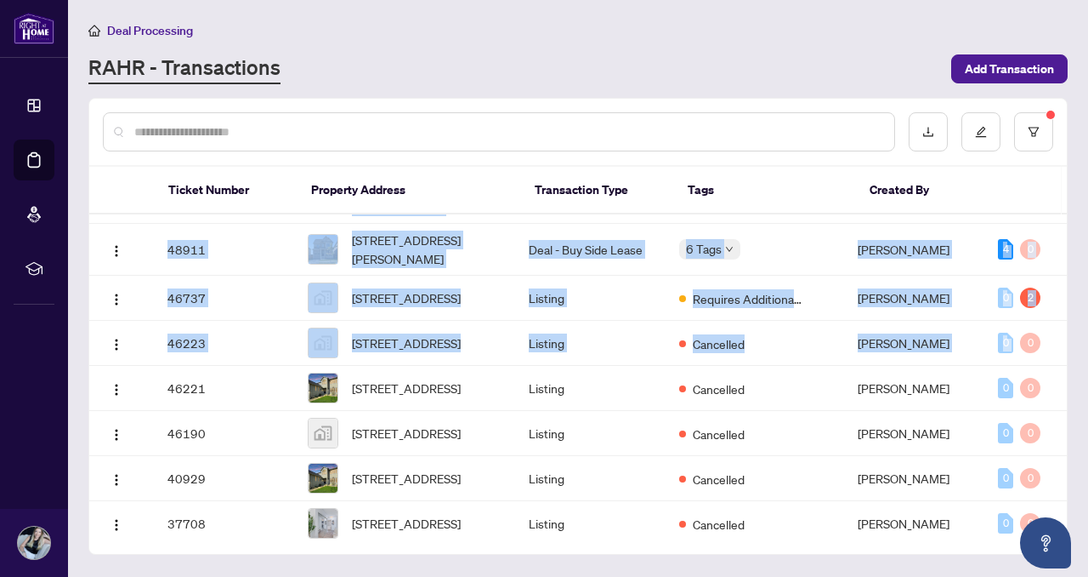
drag, startPoint x: 1061, startPoint y: 342, endPoint x: 1067, endPoint y: 360, distance: 18.8
click at [1067, 360] on div "Ticket Number Property Address Transaction Type Tags Created By 52892 [STREET_A…" at bounding box center [578, 326] width 980 height 457
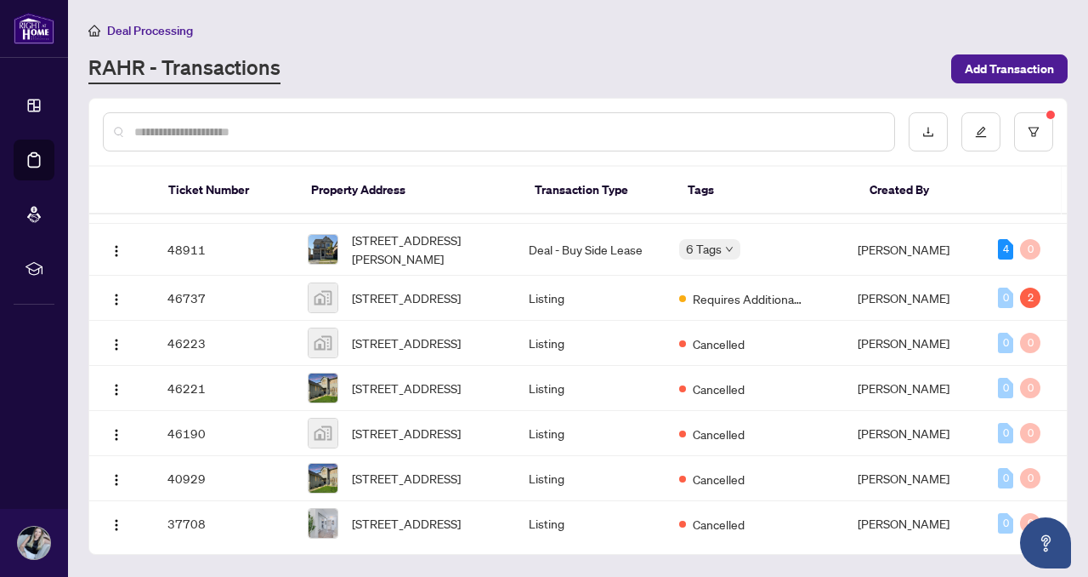
click at [1078, 223] on main "Deal Processing [PERSON_NAME] - Transactions Add Transaction Ticket Number Prop…" at bounding box center [578, 288] width 1020 height 577
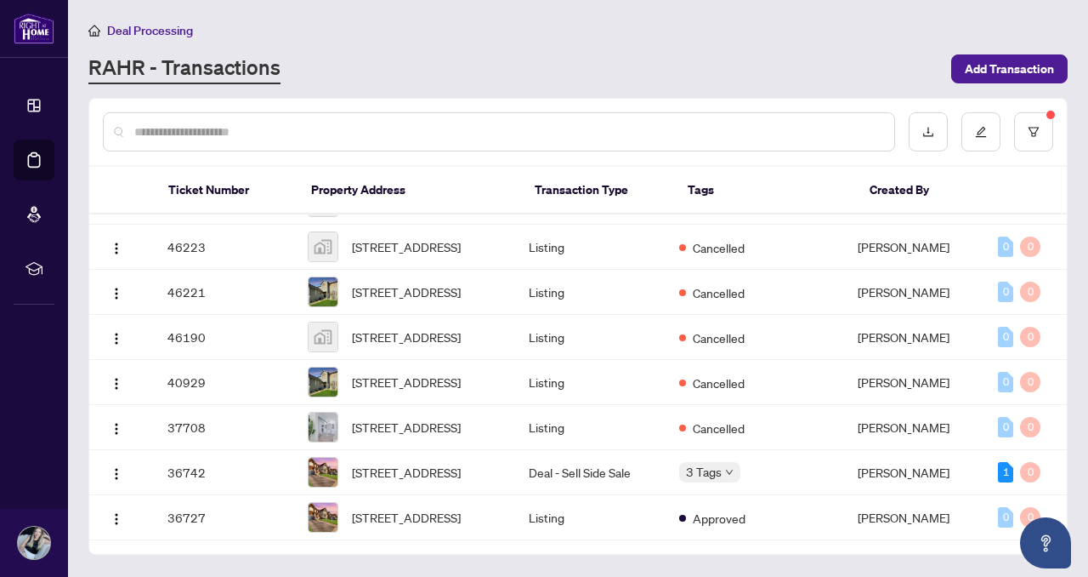
scroll to position [0, 0]
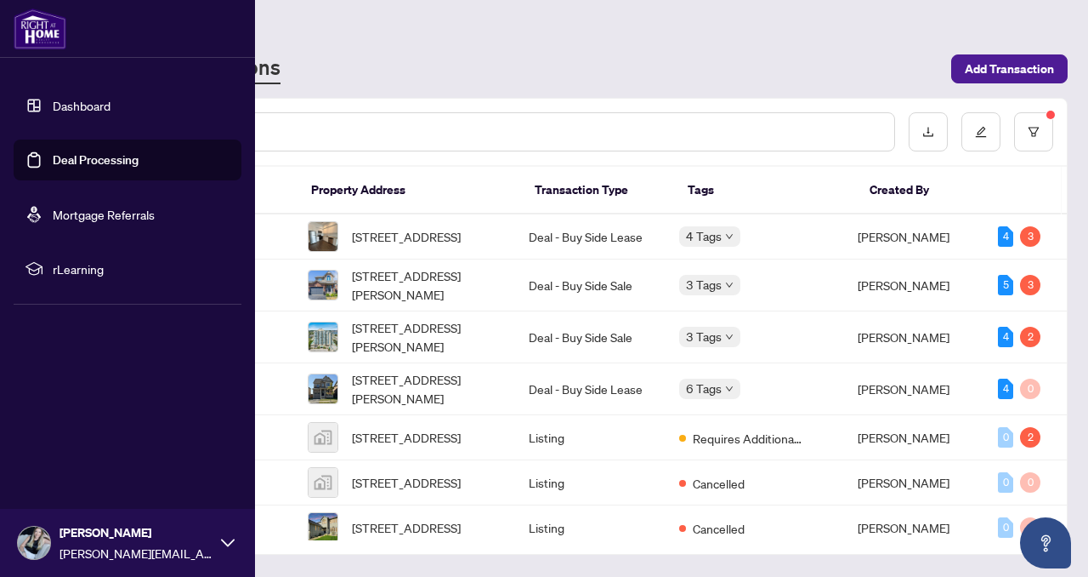
click at [62, 103] on link "Dashboard" at bounding box center [82, 105] width 58 height 15
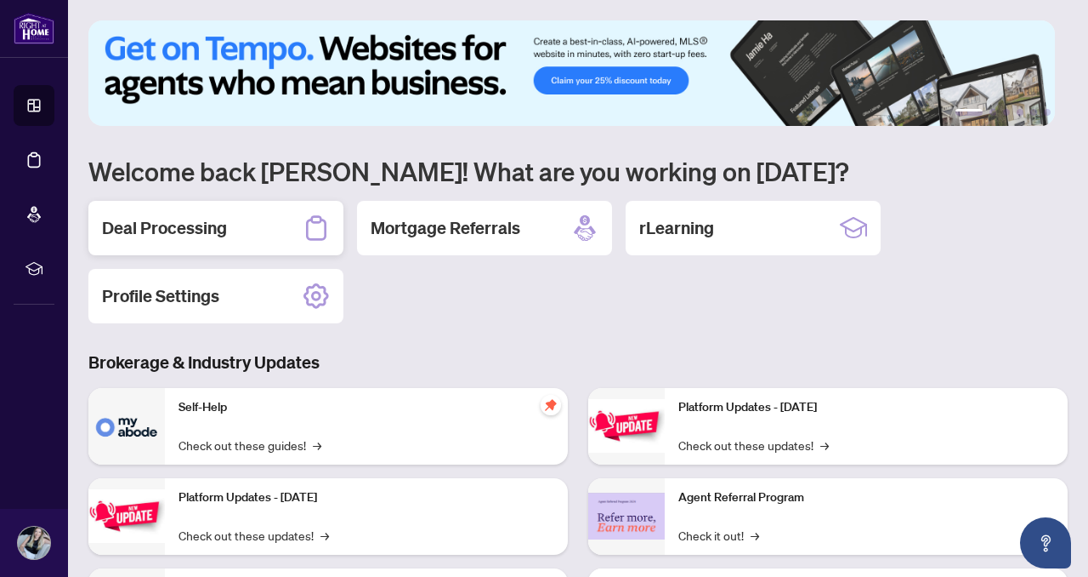
click at [213, 234] on h2 "Deal Processing" at bounding box center [164, 228] width 125 height 24
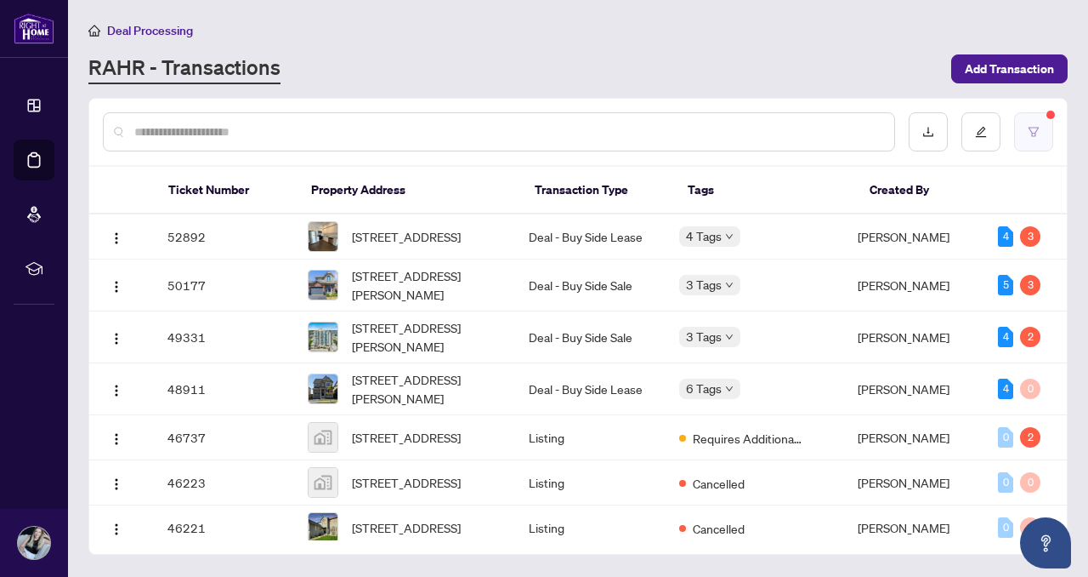
click at [1032, 127] on icon "filter" at bounding box center [1034, 131] width 10 height 9
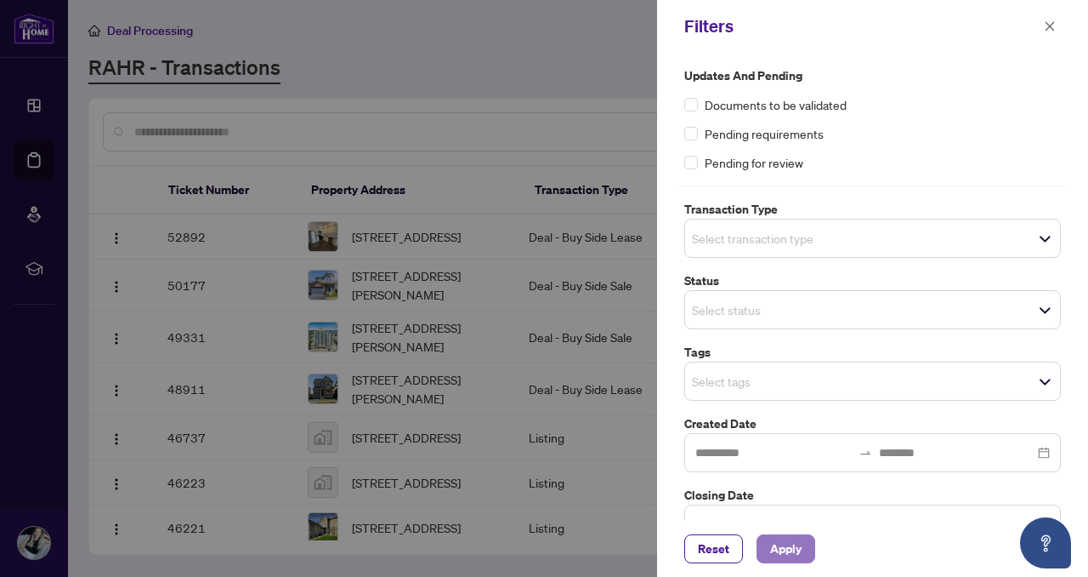
click at [770, 547] on span "Apply" at bounding box center [785, 548] width 31 height 27
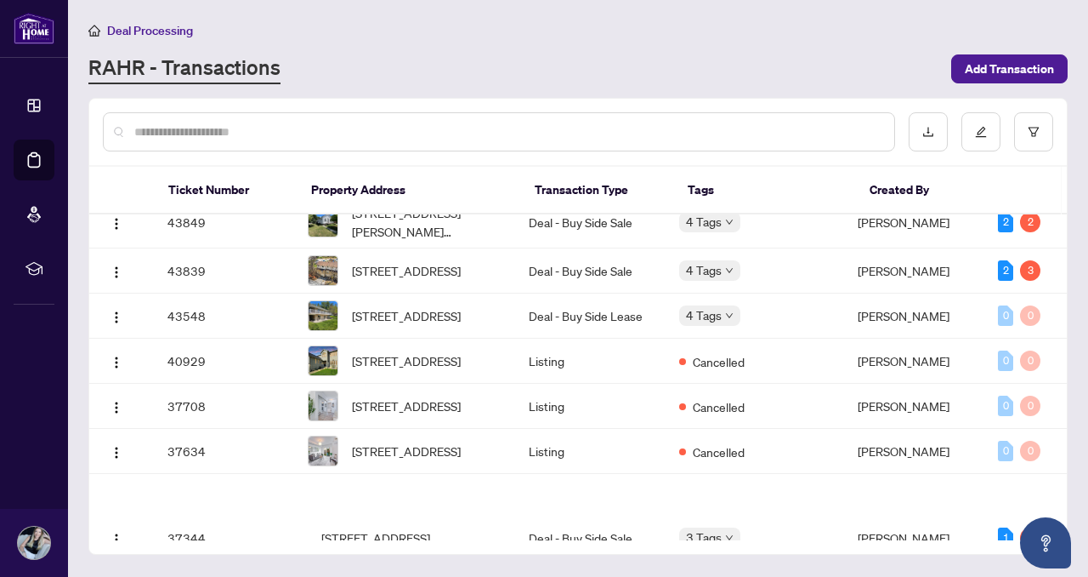
scroll to position [588, 0]
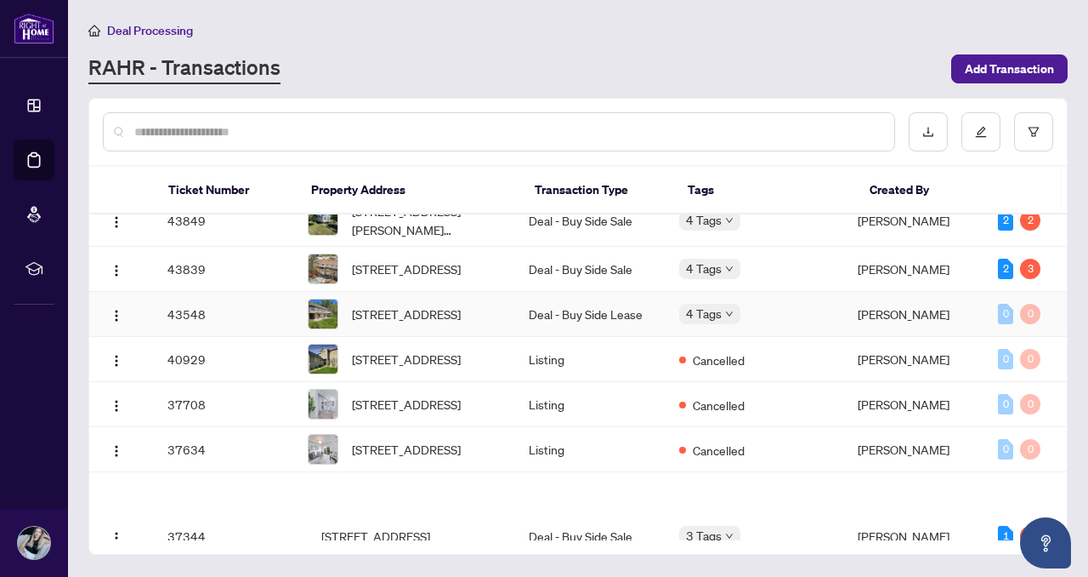
click at [420, 323] on span "[STREET_ADDRESS]" at bounding box center [406, 313] width 109 height 19
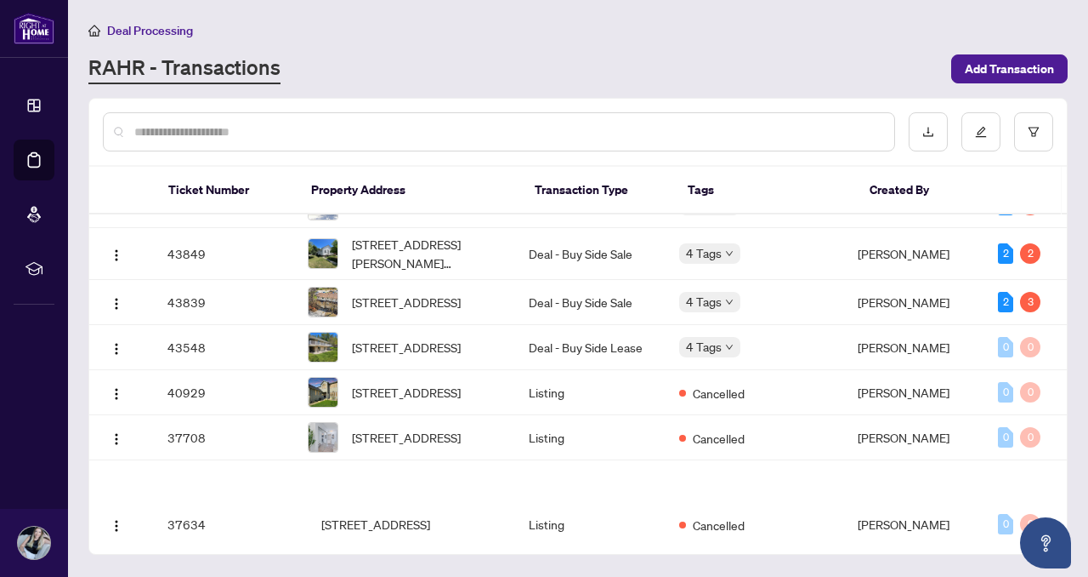
scroll to position [557, 0]
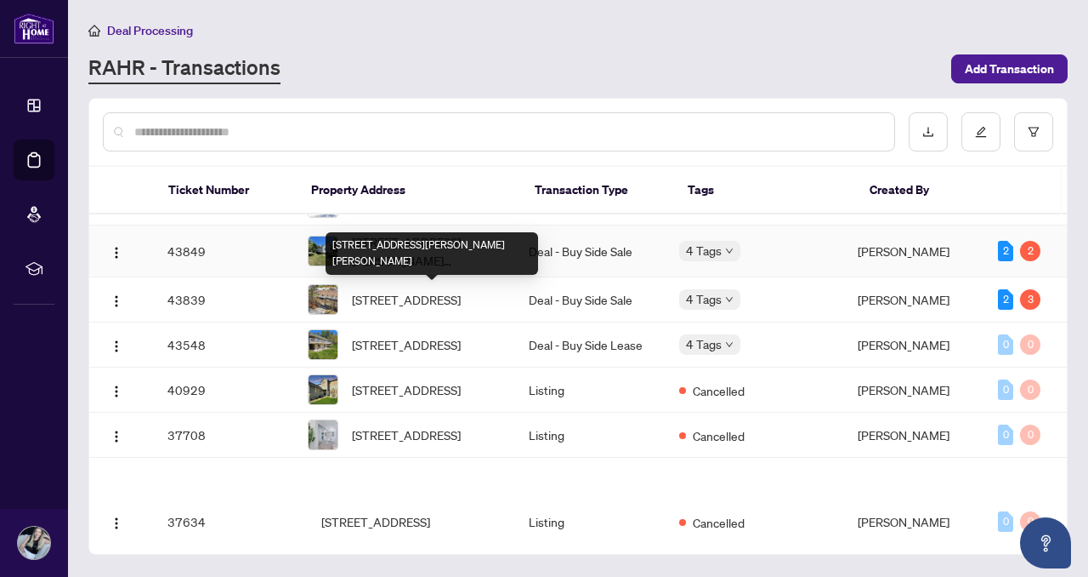
click at [446, 270] on span "[STREET_ADDRESS][PERSON_NAME][PERSON_NAME]" at bounding box center [427, 250] width 150 height 37
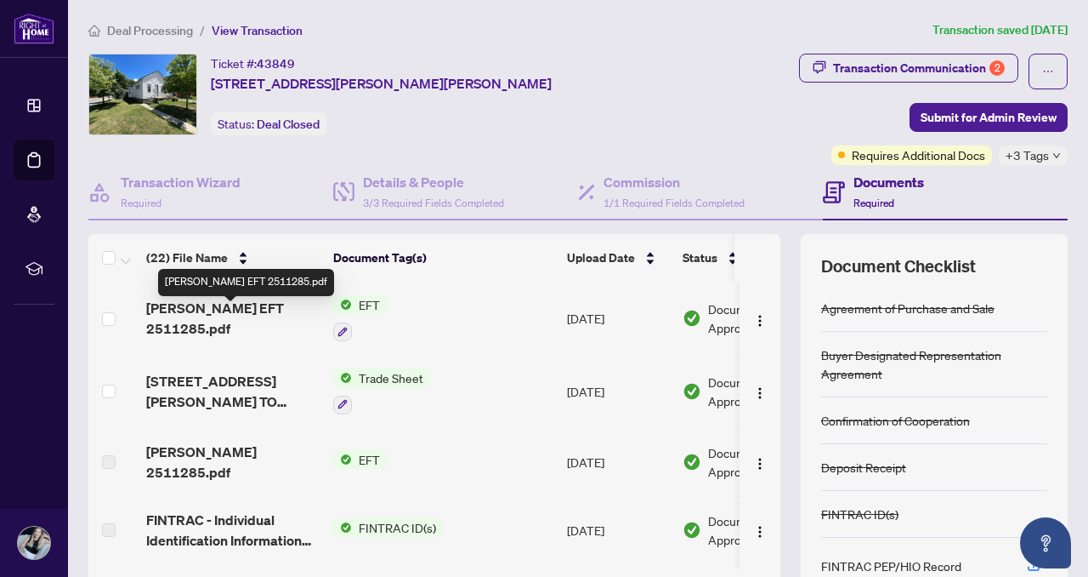
click at [225, 315] on span "[PERSON_NAME] EFT 2511285.pdf" at bounding box center [232, 318] width 173 height 41
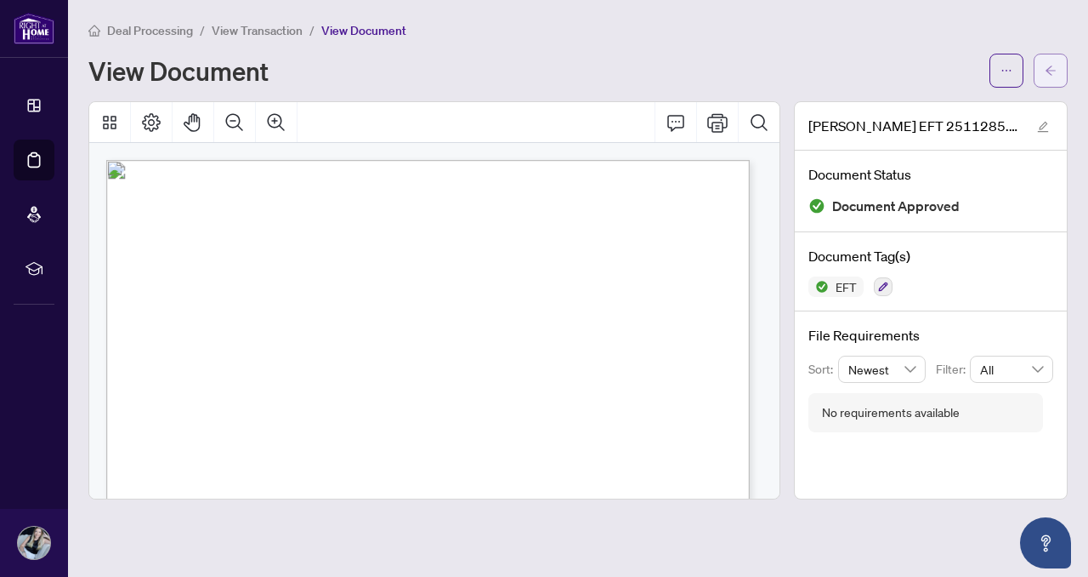
click at [1049, 65] on icon "arrow-left" at bounding box center [1051, 71] width 12 height 12
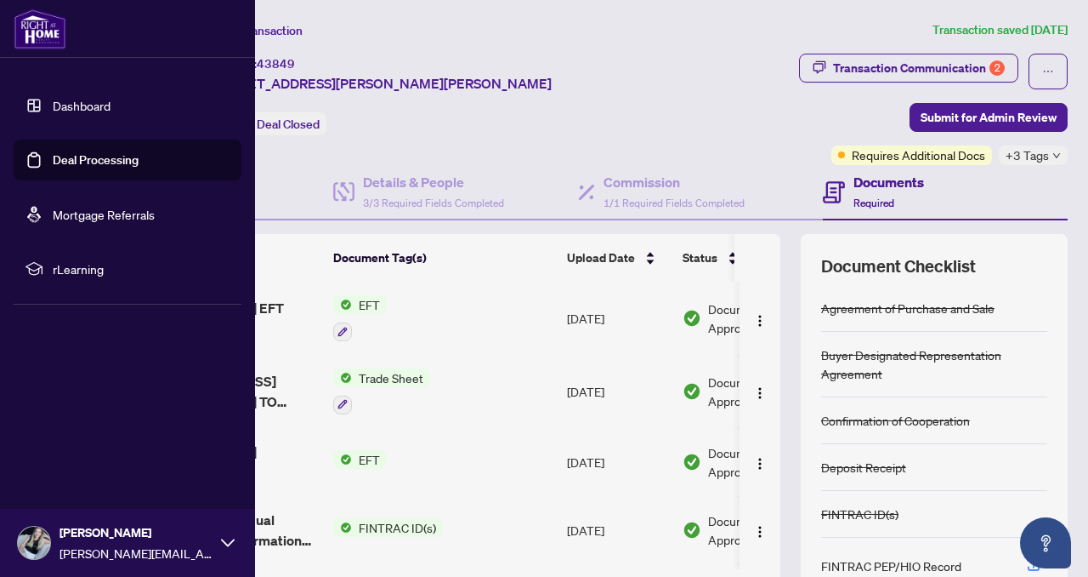
click at [71, 107] on link "Dashboard" at bounding box center [82, 105] width 58 height 15
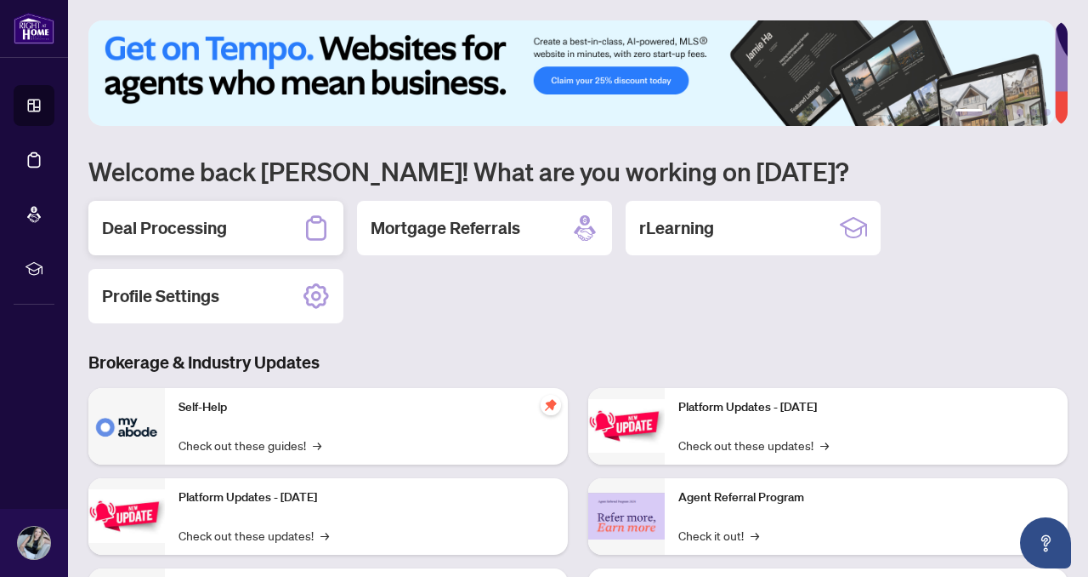
click at [134, 238] on div "Deal Processing" at bounding box center [215, 228] width 255 height 54
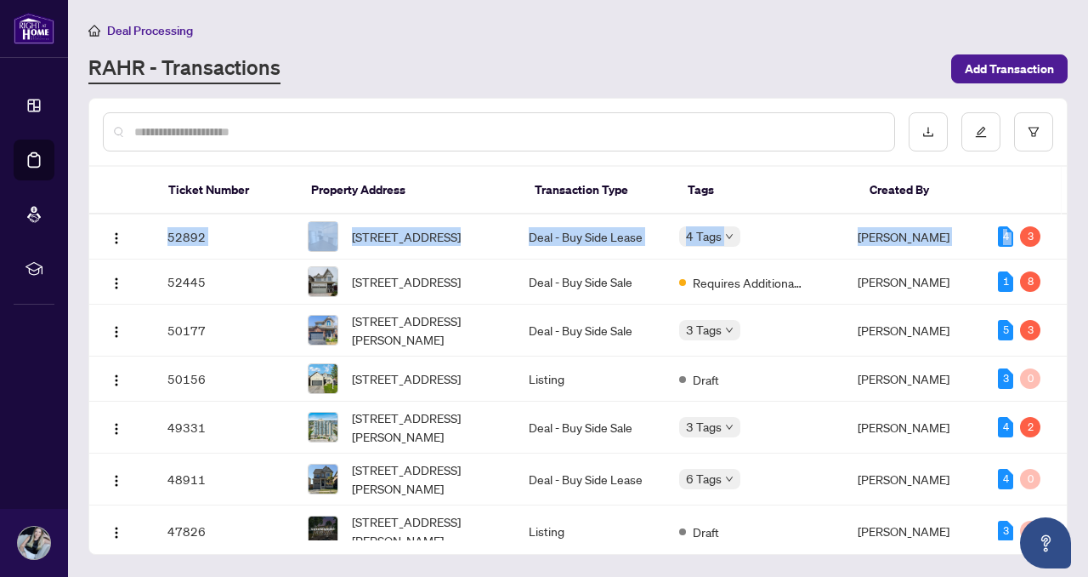
drag, startPoint x: 1061, startPoint y: 228, endPoint x: 1062, endPoint y: 238, distance: 10.2
click at [1062, 238] on div "52892 [STREET_ADDRESS] Deal - Buy Side Lease 4 Tags [PERSON_NAME] 4 3 52445 [ST…" at bounding box center [578, 377] width 978 height 326
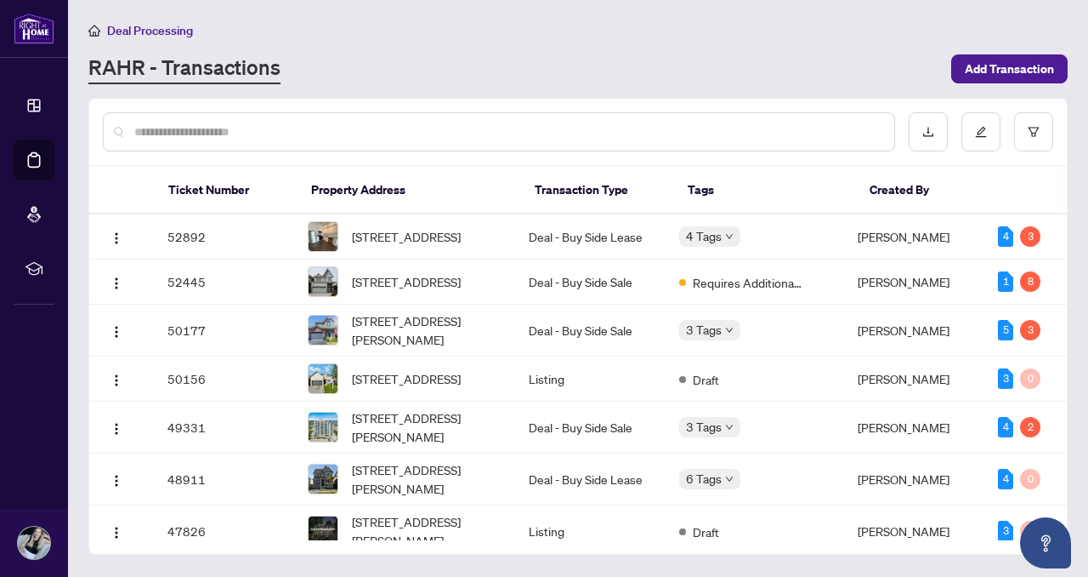
click at [1056, 149] on div at bounding box center [578, 132] width 978 height 66
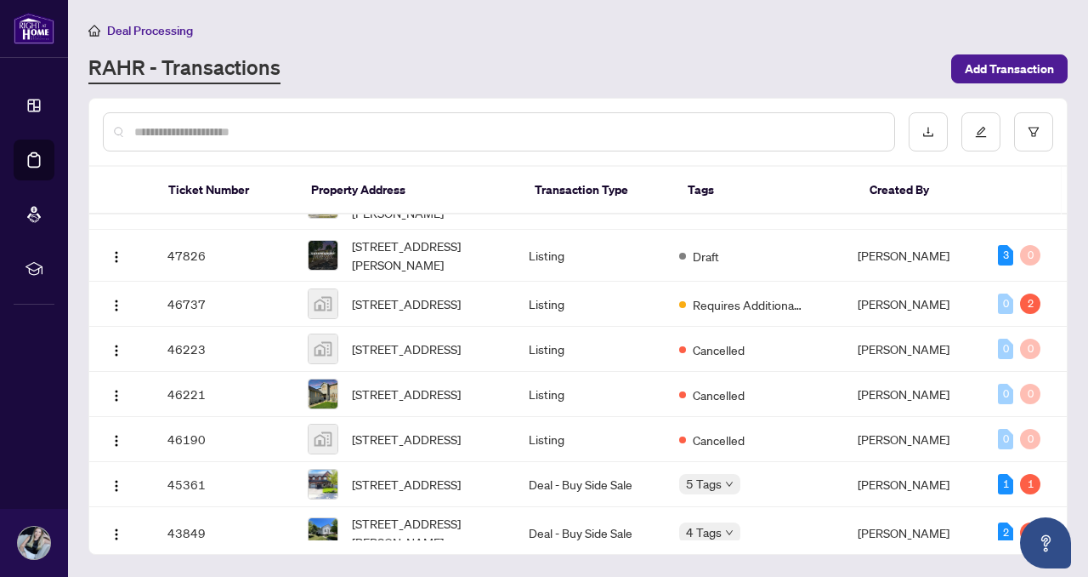
scroll to position [366, 0]
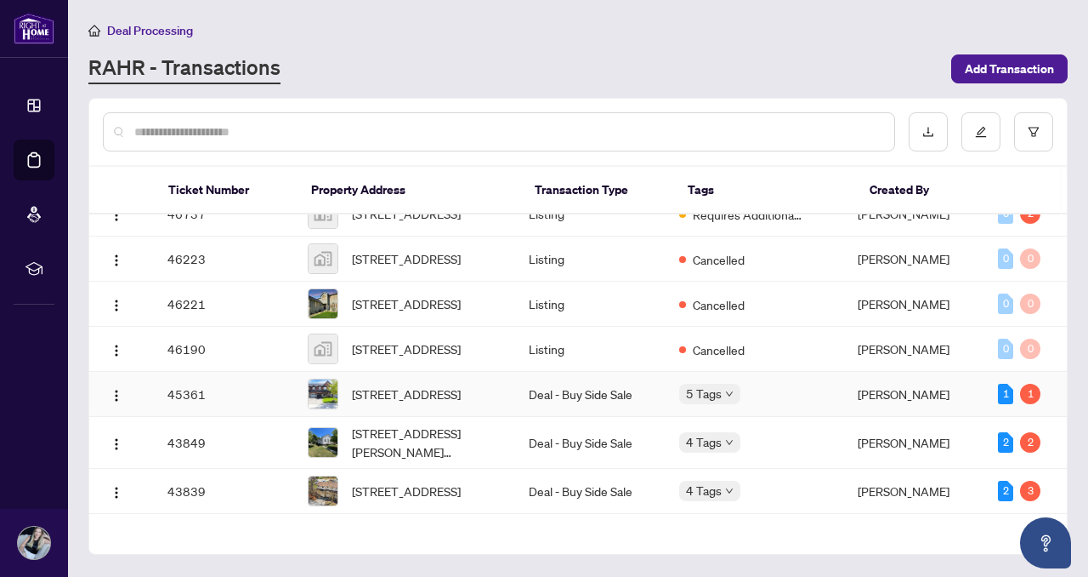
click at [405, 403] on span "[STREET_ADDRESS]" at bounding box center [406, 393] width 109 height 19
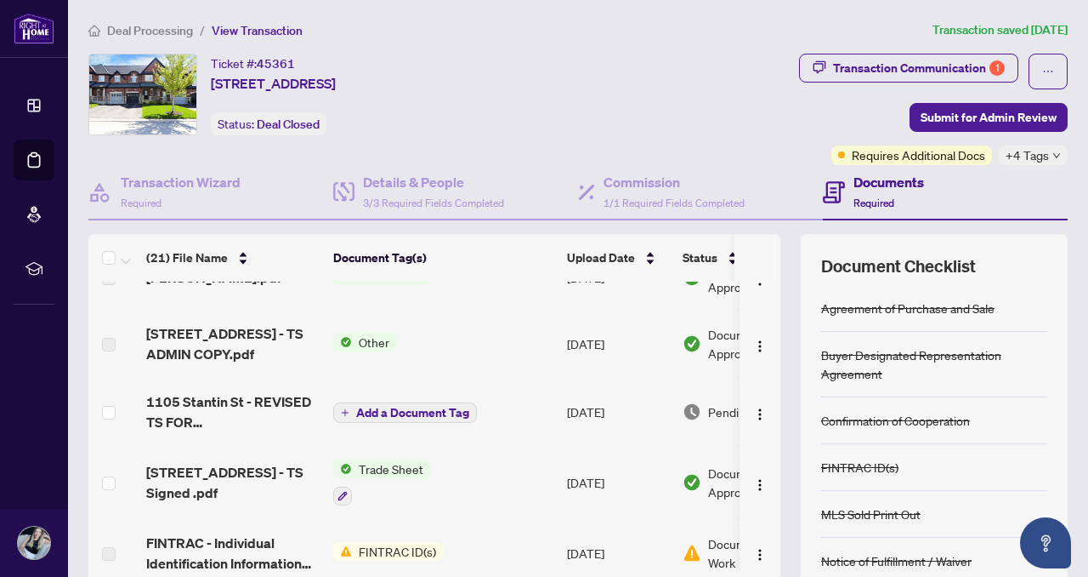
scroll to position [378, 0]
click at [209, 405] on span "1105 Stantin St - REVISED TS FOR [PERSON_NAME].pdf" at bounding box center [232, 409] width 173 height 41
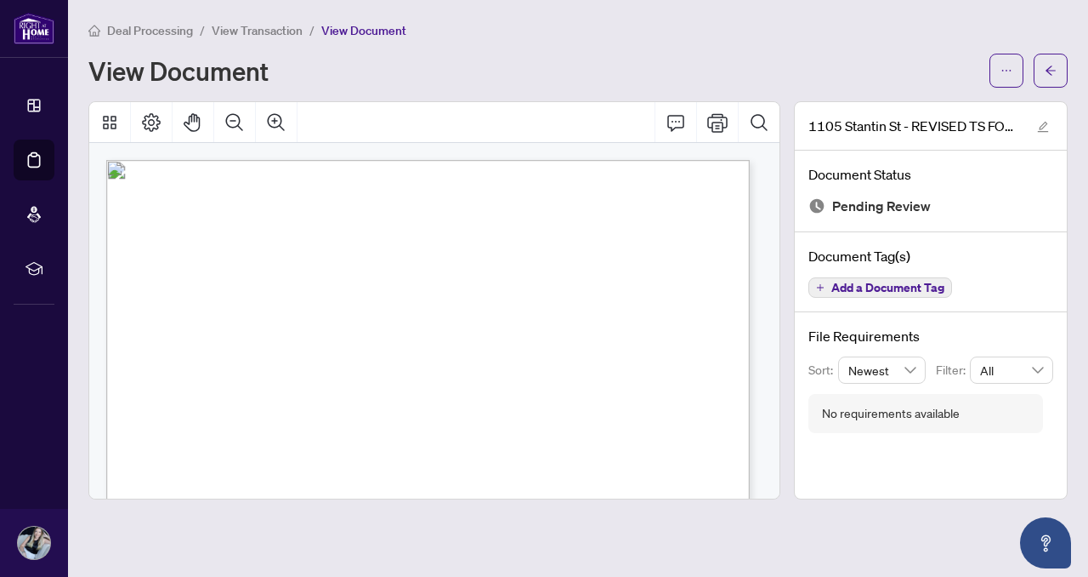
click at [1028, 52] on div "Deal Processing / View Transaction / View Document View Document" at bounding box center [578, 53] width 980 height 67
click at [994, 81] on button "button" at bounding box center [1007, 71] width 34 height 34
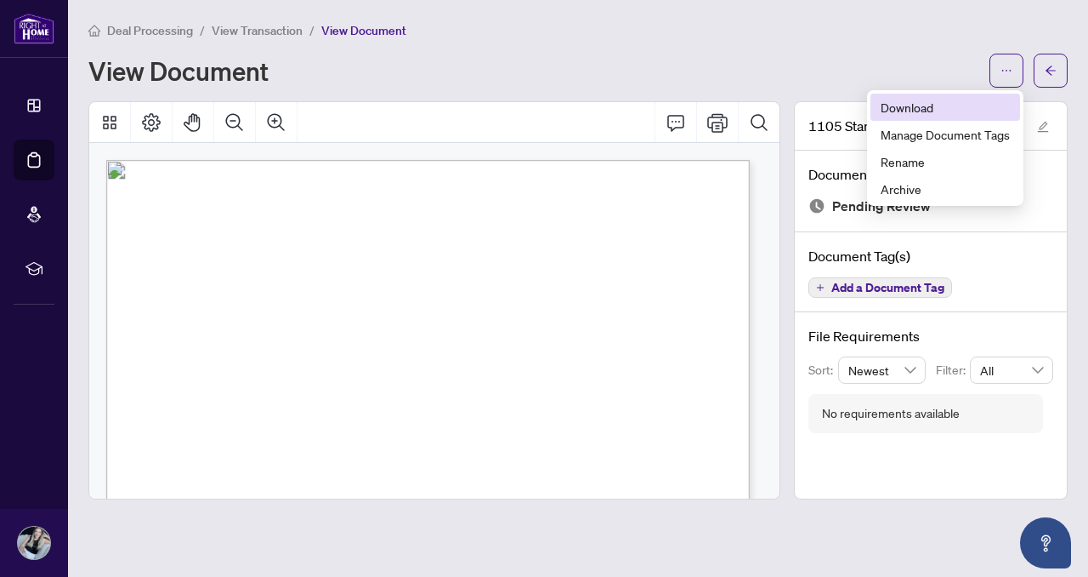
click at [925, 99] on span "Download" at bounding box center [945, 107] width 129 height 19
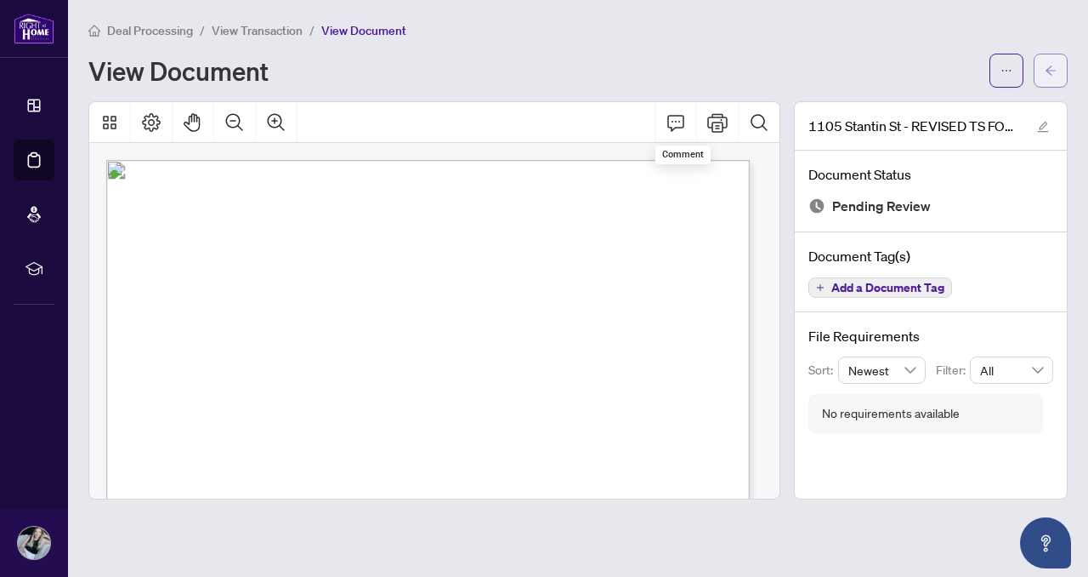
click at [1043, 77] on button "button" at bounding box center [1051, 71] width 34 height 34
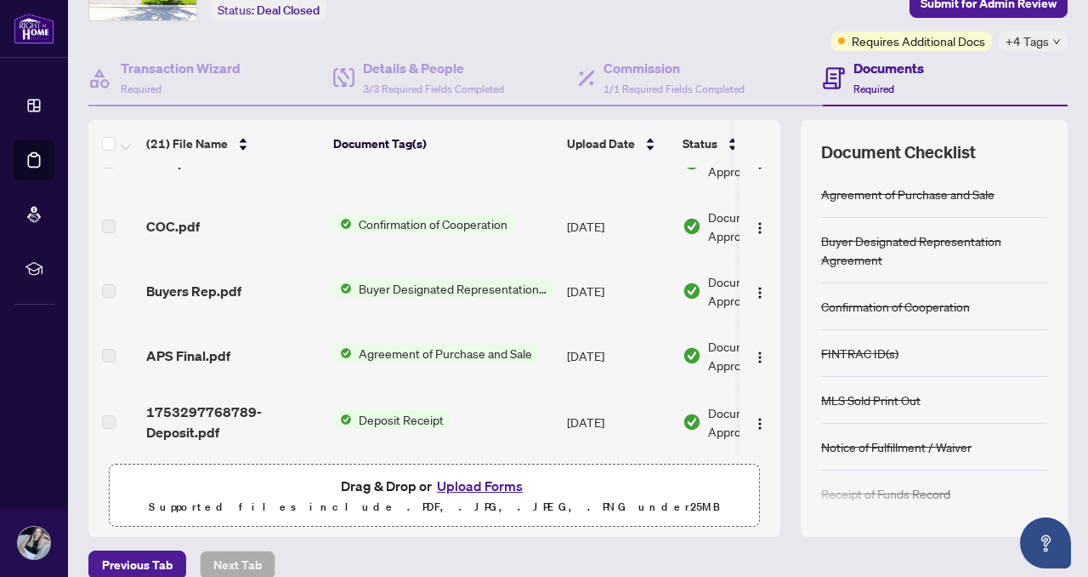
scroll to position [135, 0]
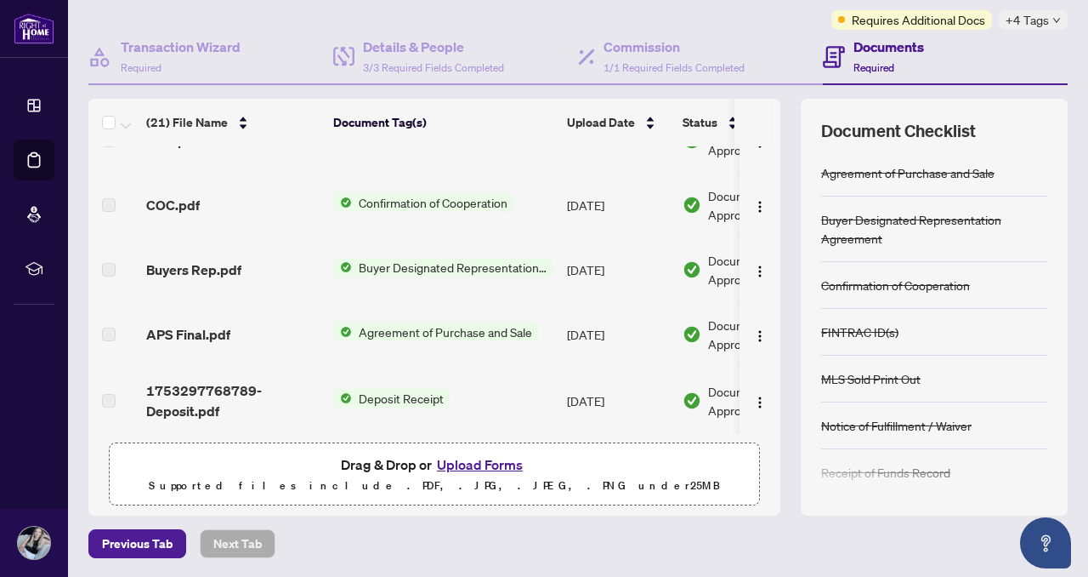
click at [450, 466] on button "Upload Forms" at bounding box center [480, 464] width 96 height 22
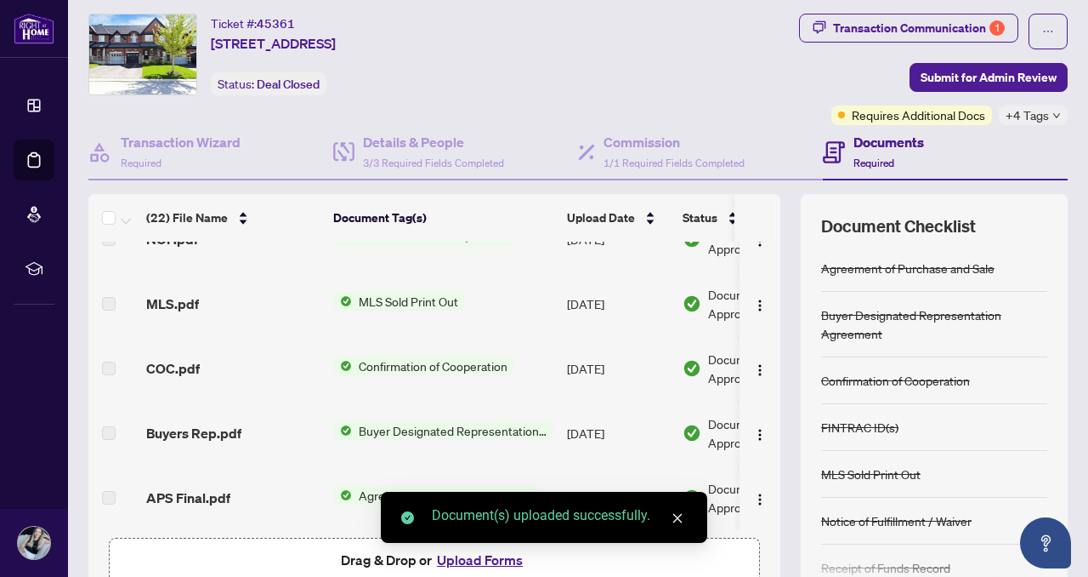
scroll to position [0, 0]
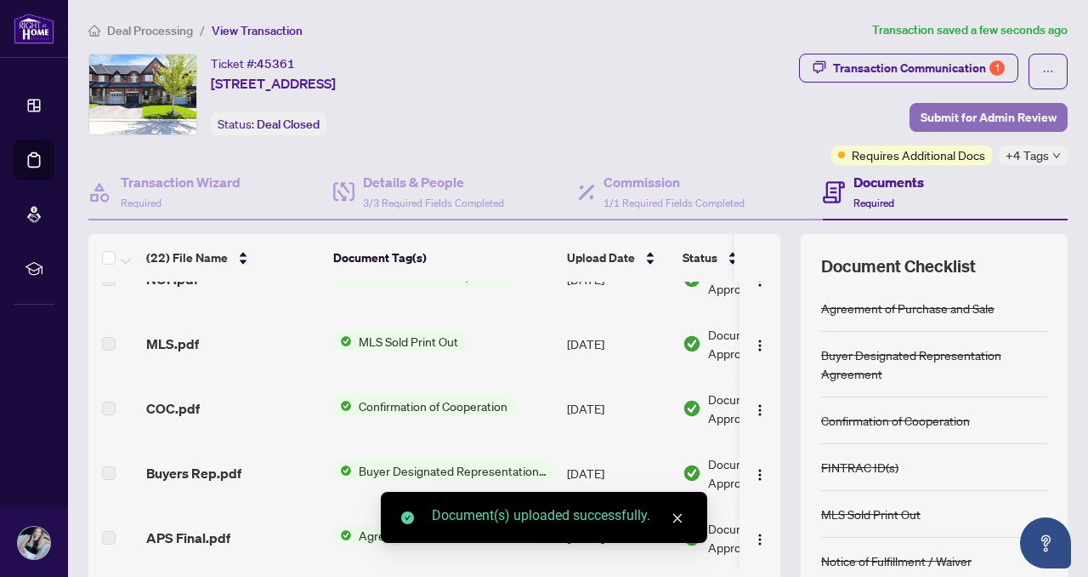
click at [989, 115] on span "Submit for Admin Review" at bounding box center [989, 117] width 136 height 27
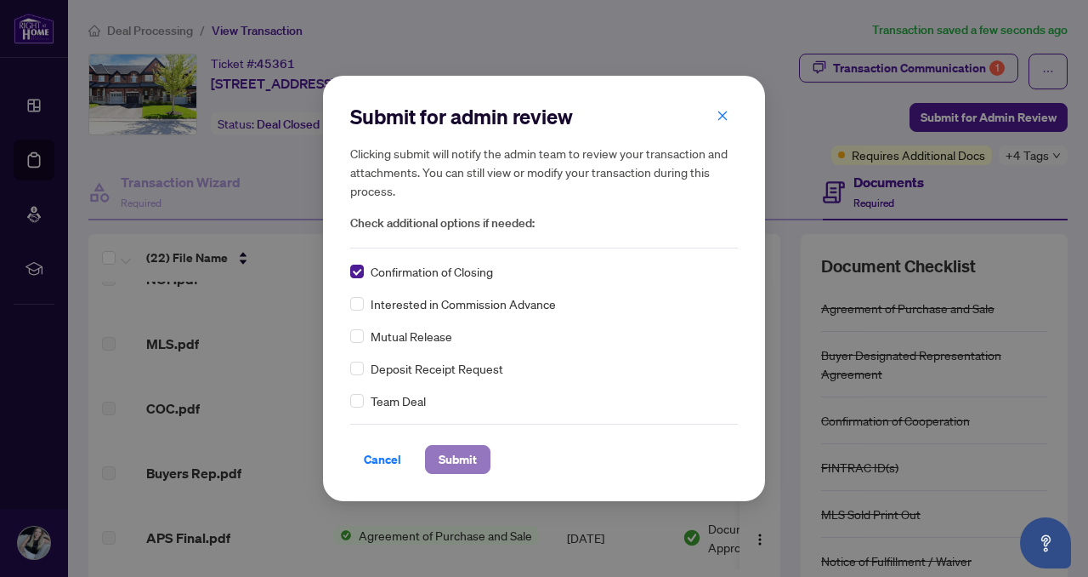
click at [451, 462] on span "Submit" at bounding box center [458, 459] width 38 height 27
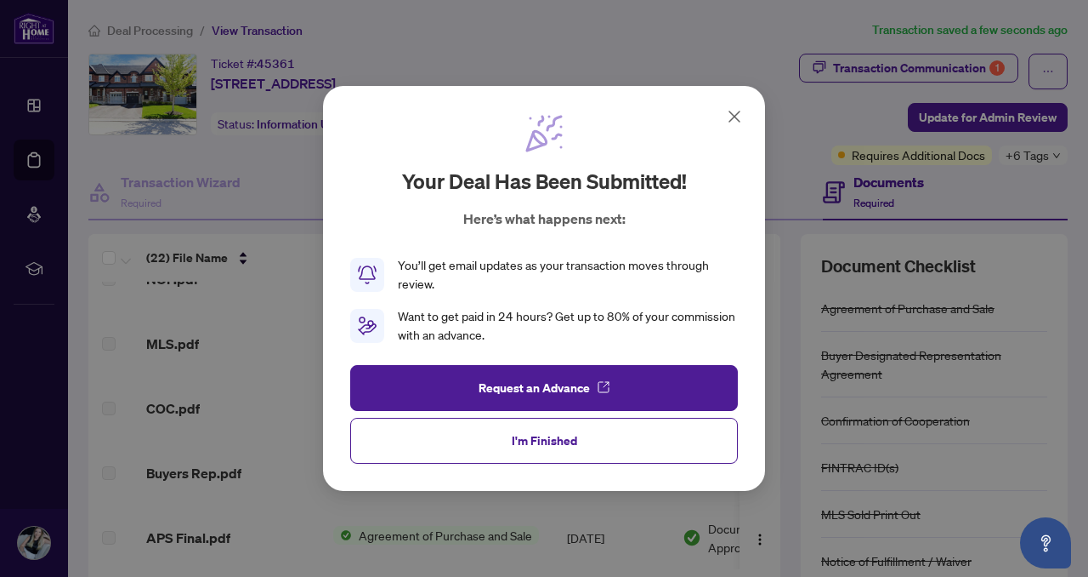
click at [730, 115] on icon at bounding box center [735, 116] width 20 height 20
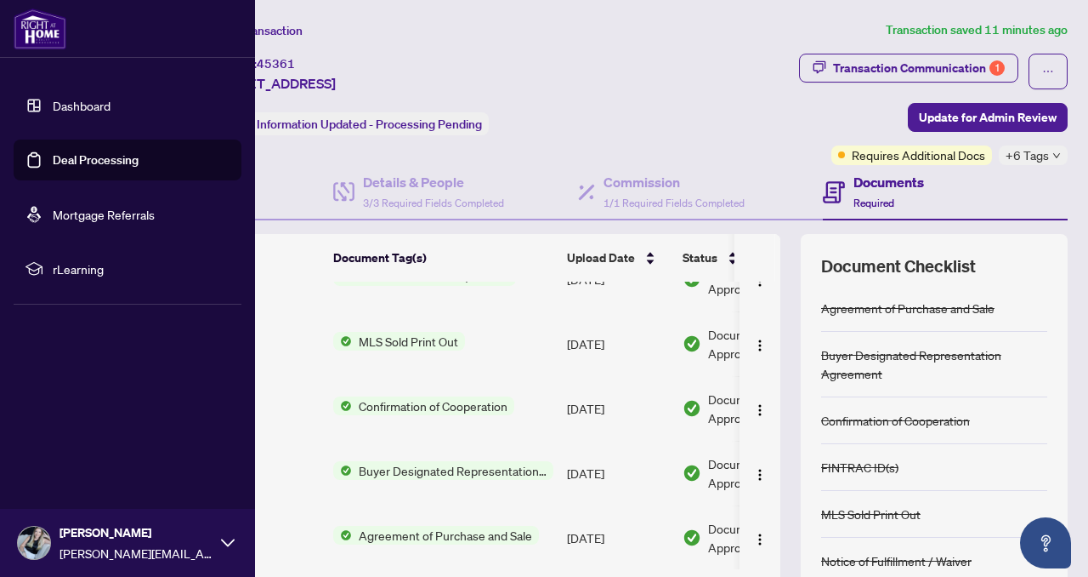
click at [70, 102] on link "Dashboard" at bounding box center [82, 105] width 58 height 15
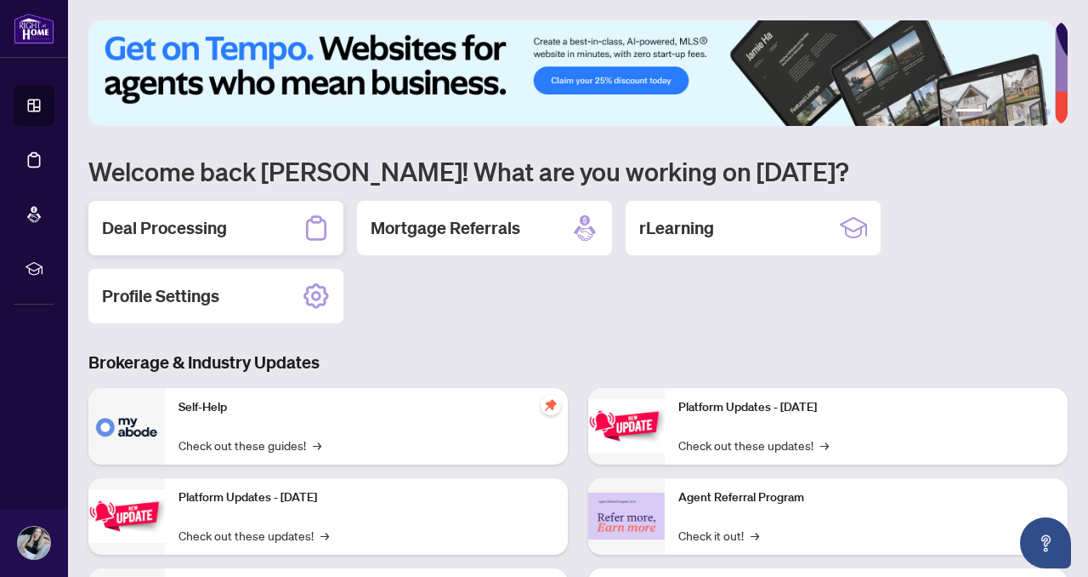
click at [262, 225] on div "Deal Processing" at bounding box center [215, 228] width 255 height 54
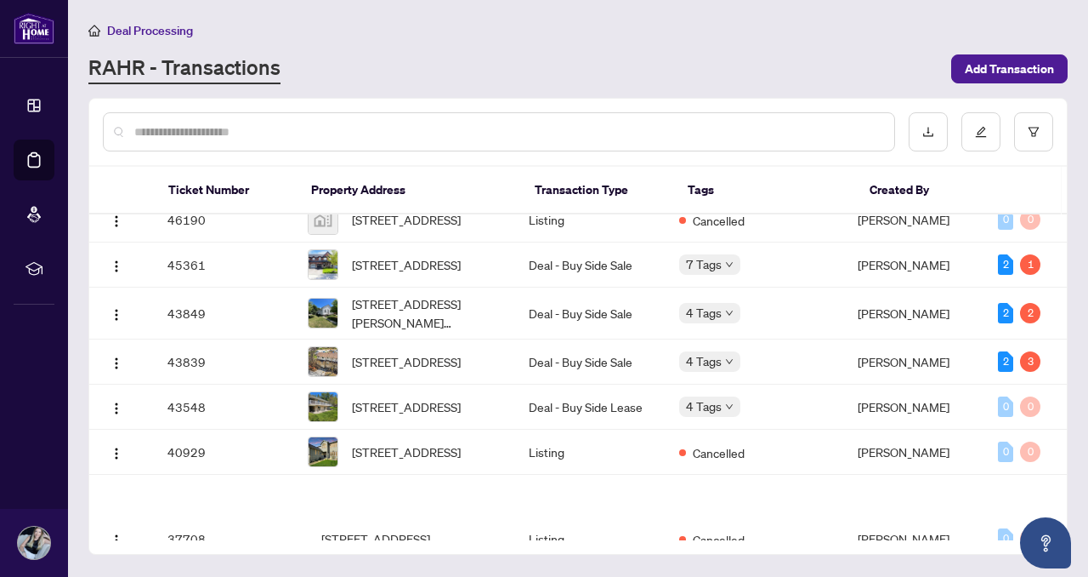
scroll to position [500, 0]
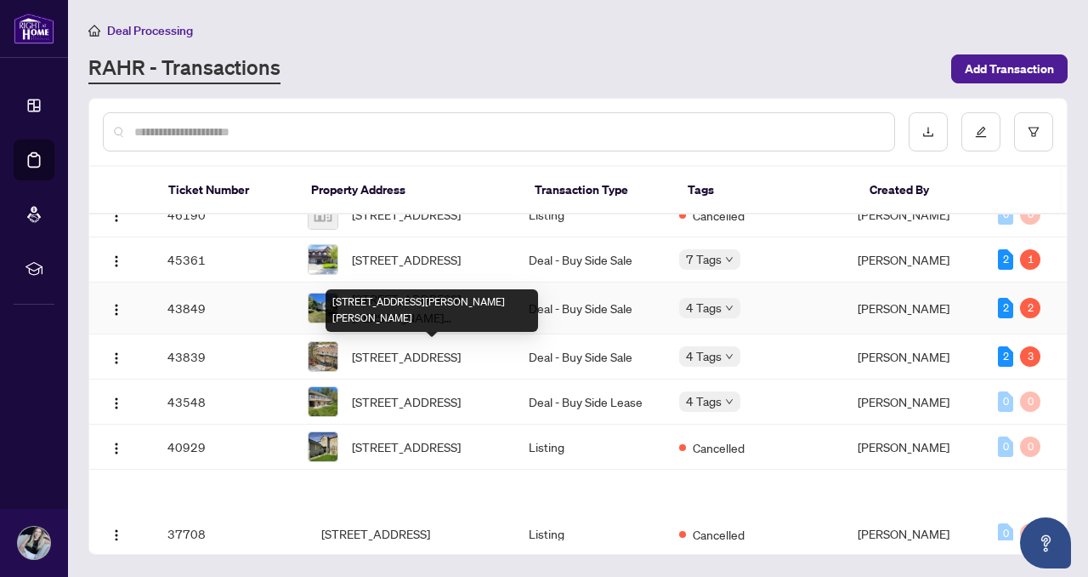
click at [424, 327] on span "[STREET_ADDRESS][PERSON_NAME][PERSON_NAME]" at bounding box center [427, 307] width 150 height 37
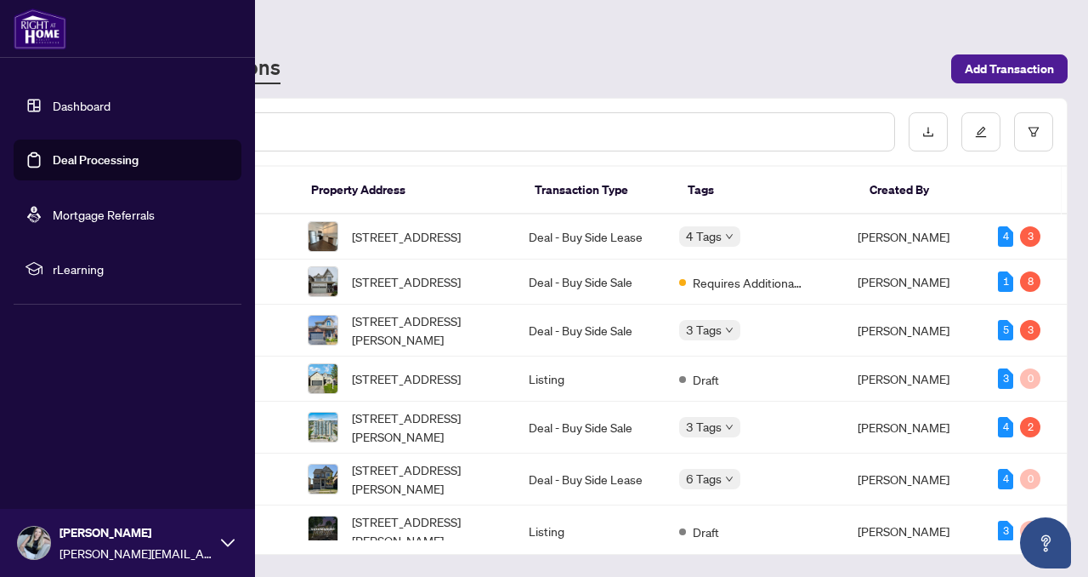
click at [57, 101] on link "Dashboard" at bounding box center [82, 105] width 58 height 15
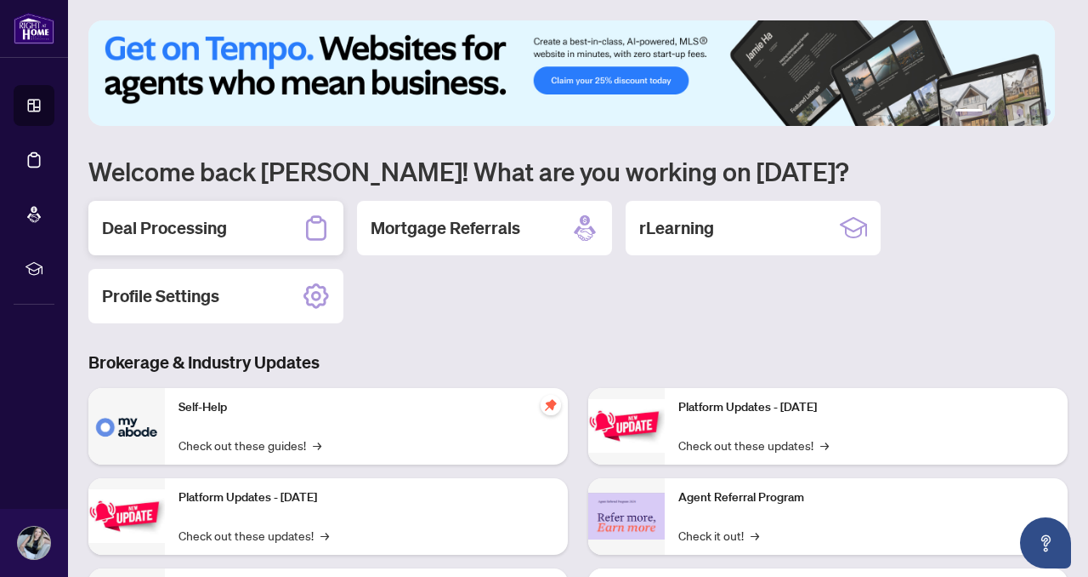
click at [159, 221] on h2 "Deal Processing" at bounding box center [164, 228] width 125 height 24
